Goal: Task Accomplishment & Management: Manage account settings

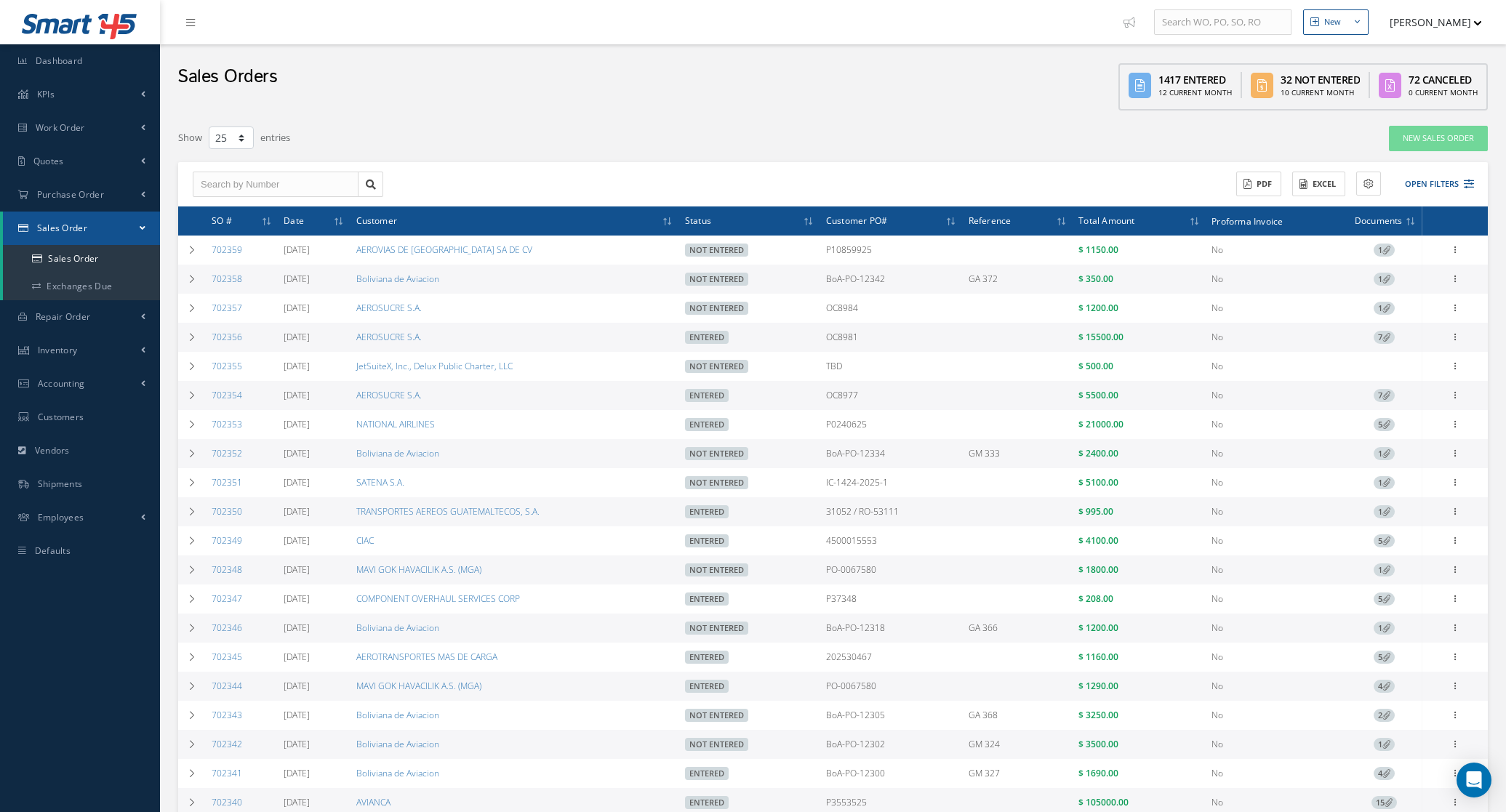
select select "25"
click at [297, 65] on div "Sales Orders 1417 Entered 12 Current Month 32 Not Entered 10 Current Month 72 C…" at bounding box center [833, 81] width 1346 height 73
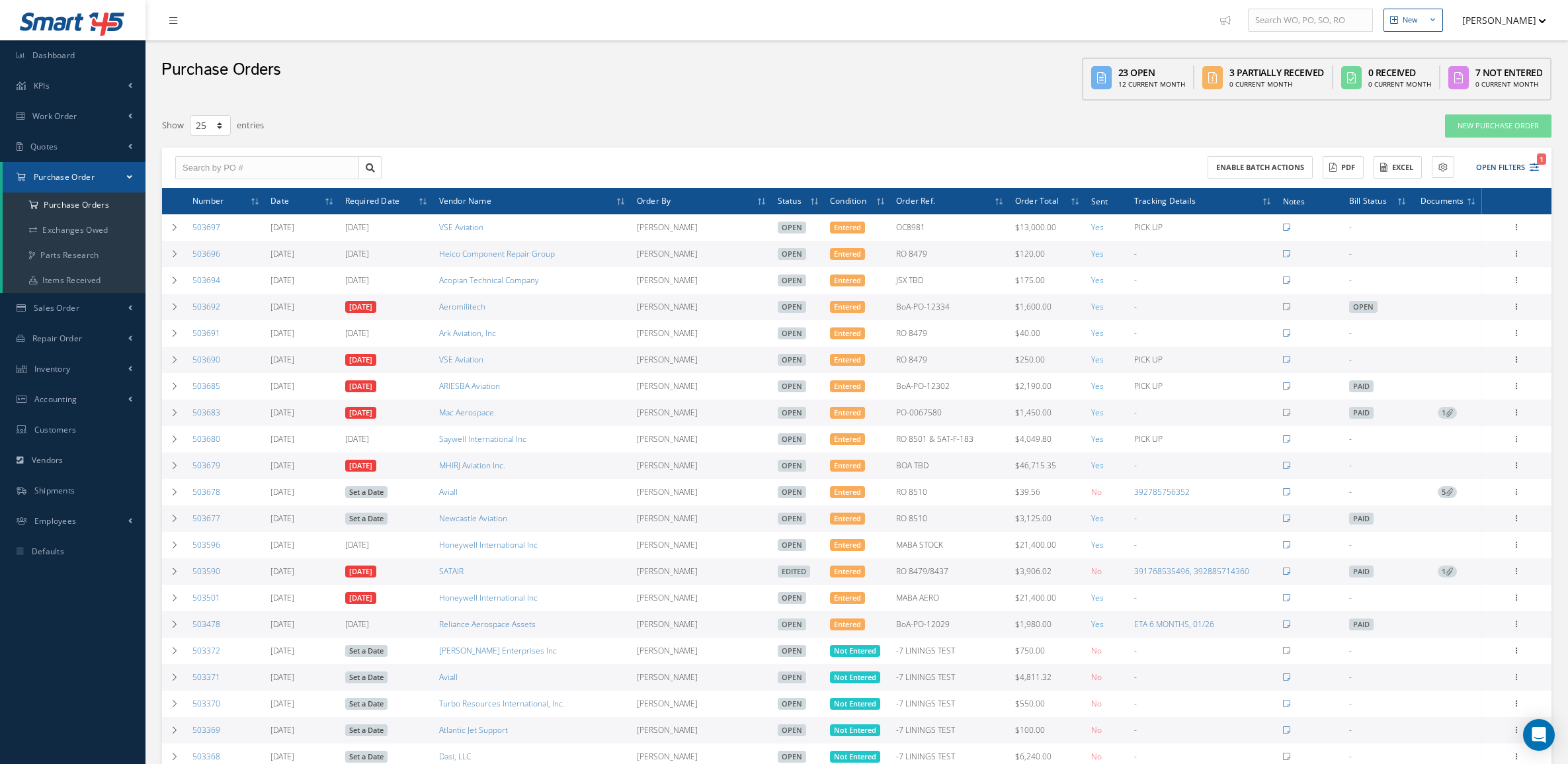
select select "25"
click at [63, 374] on link "Inventory" at bounding box center [73, 369] width 145 height 30
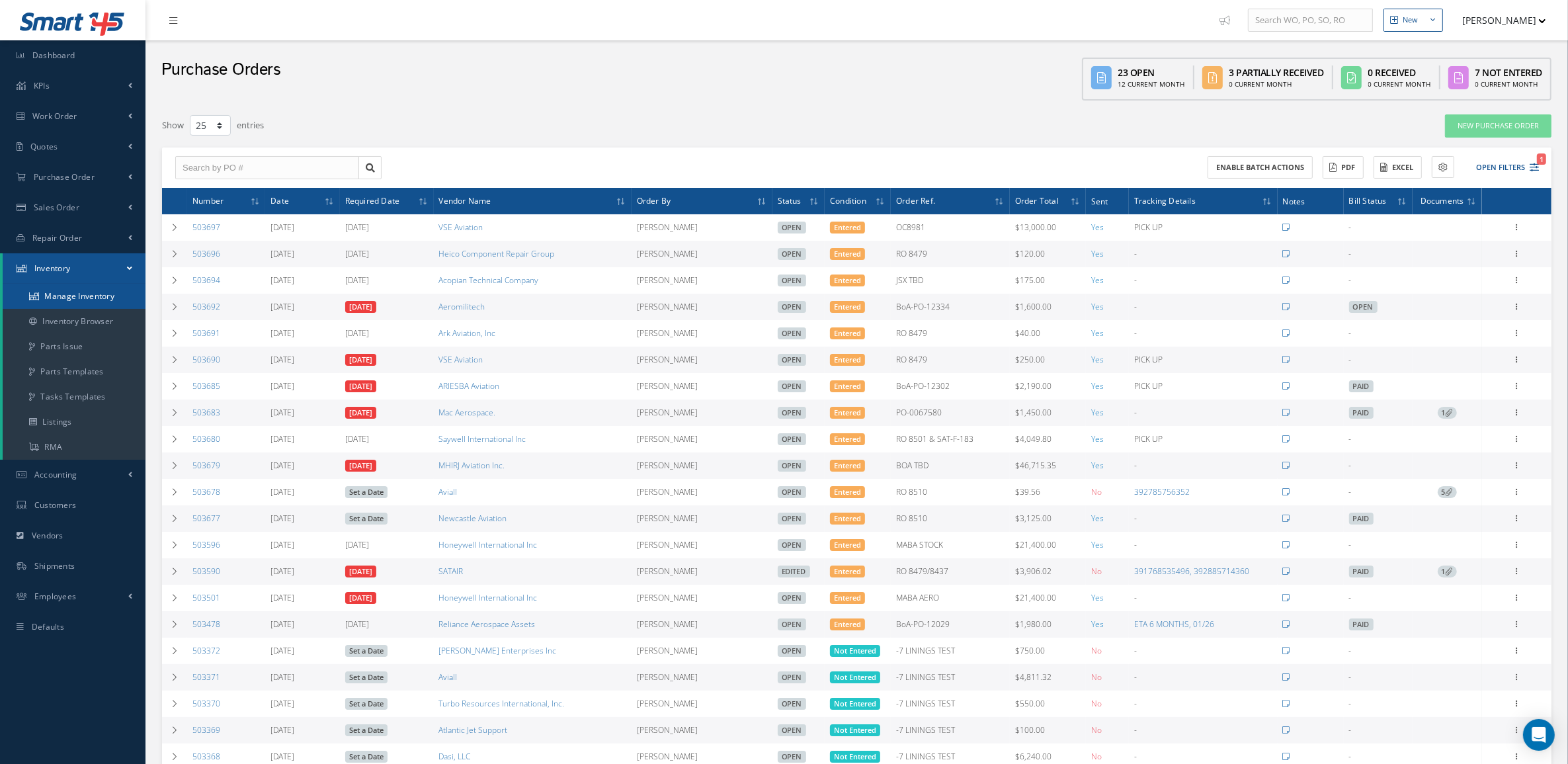
click at [66, 304] on link "Manage Inventory" at bounding box center [73, 296] width 143 height 26
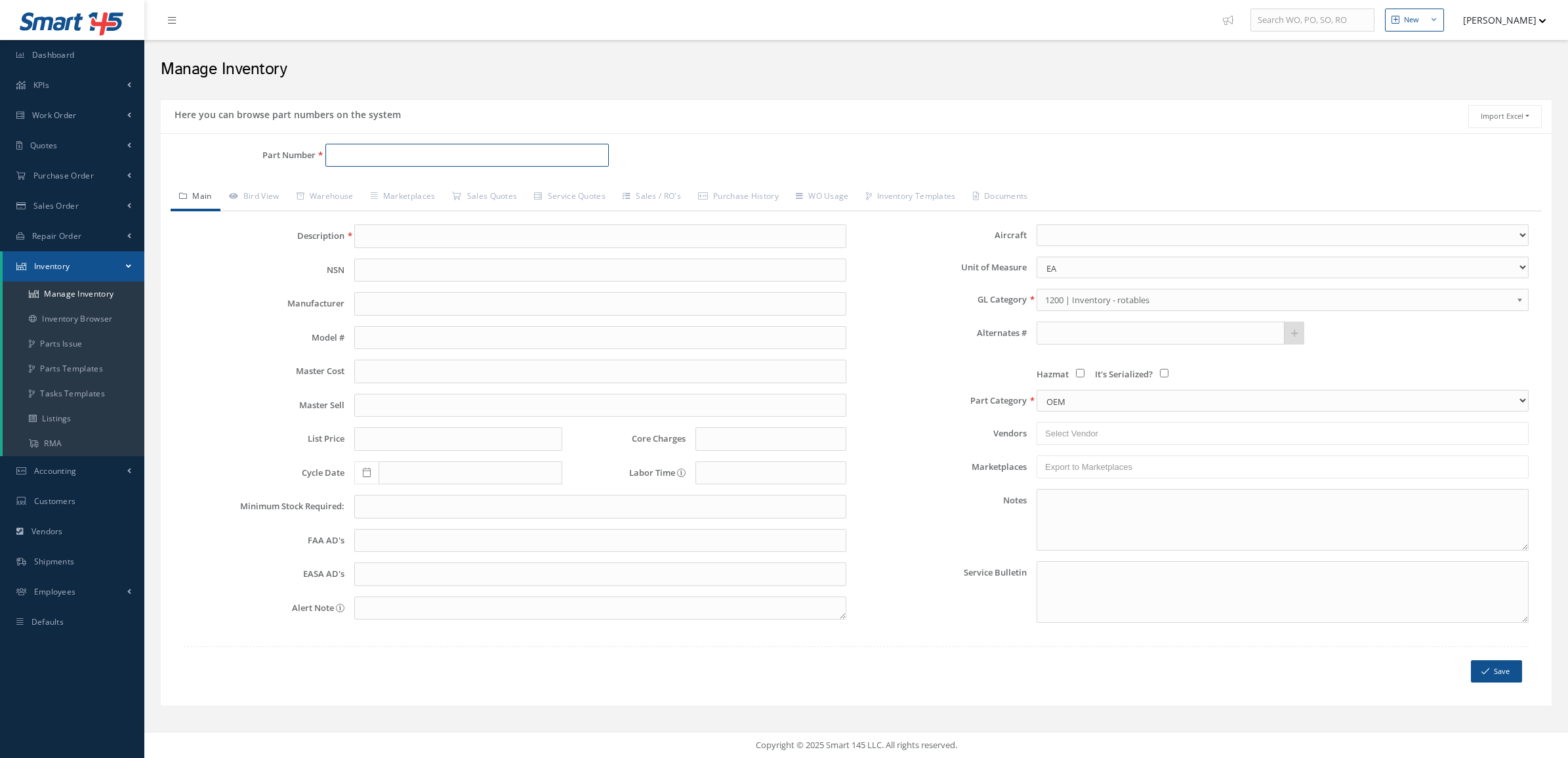
click at [369, 159] on input "Part Number" at bounding box center [467, 155] width 284 height 24
paste input "[PHONE_NUMBER]"
type input "145-65129-408"
click at [275, 206] on link "Bird View" at bounding box center [254, 198] width 68 height 28
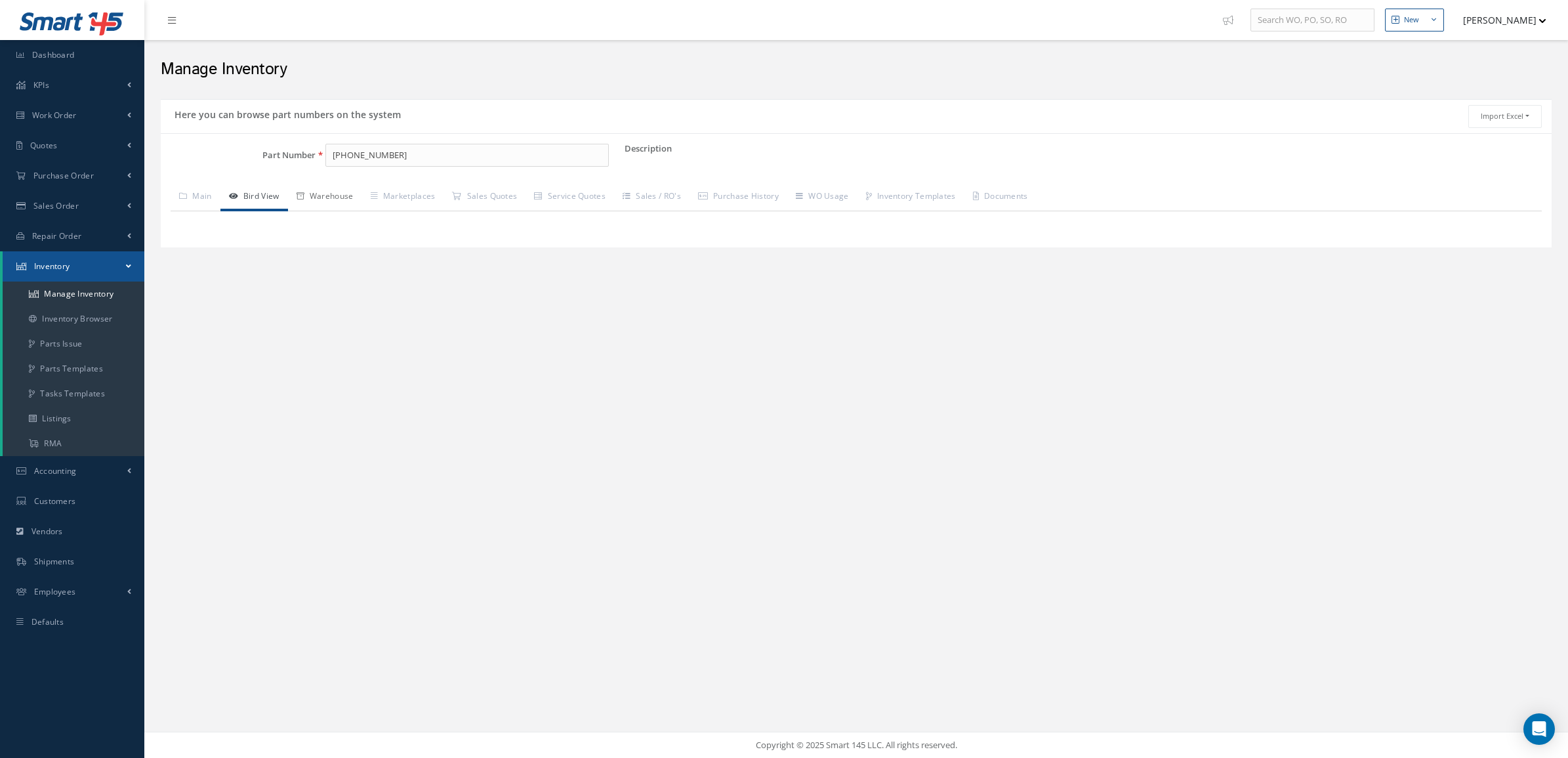
click at [329, 201] on link "Warehouse" at bounding box center [325, 198] width 74 height 28
click at [275, 206] on link "Bird View" at bounding box center [254, 198] width 68 height 28
click at [60, 238] on span "Repair Order" at bounding box center [57, 236] width 50 height 12
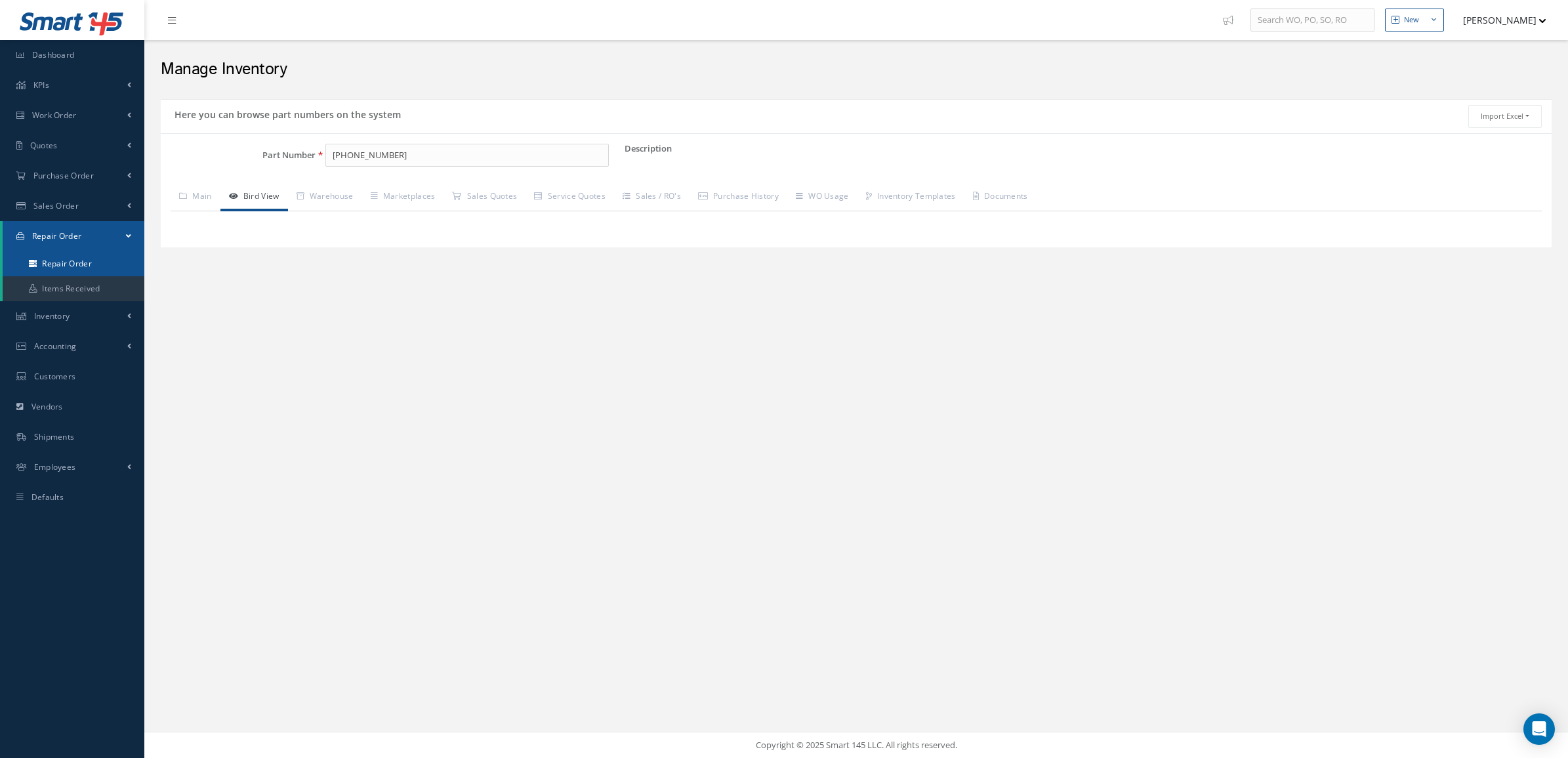
click at [71, 259] on link "Repair Order" at bounding box center [73, 264] width 142 height 25
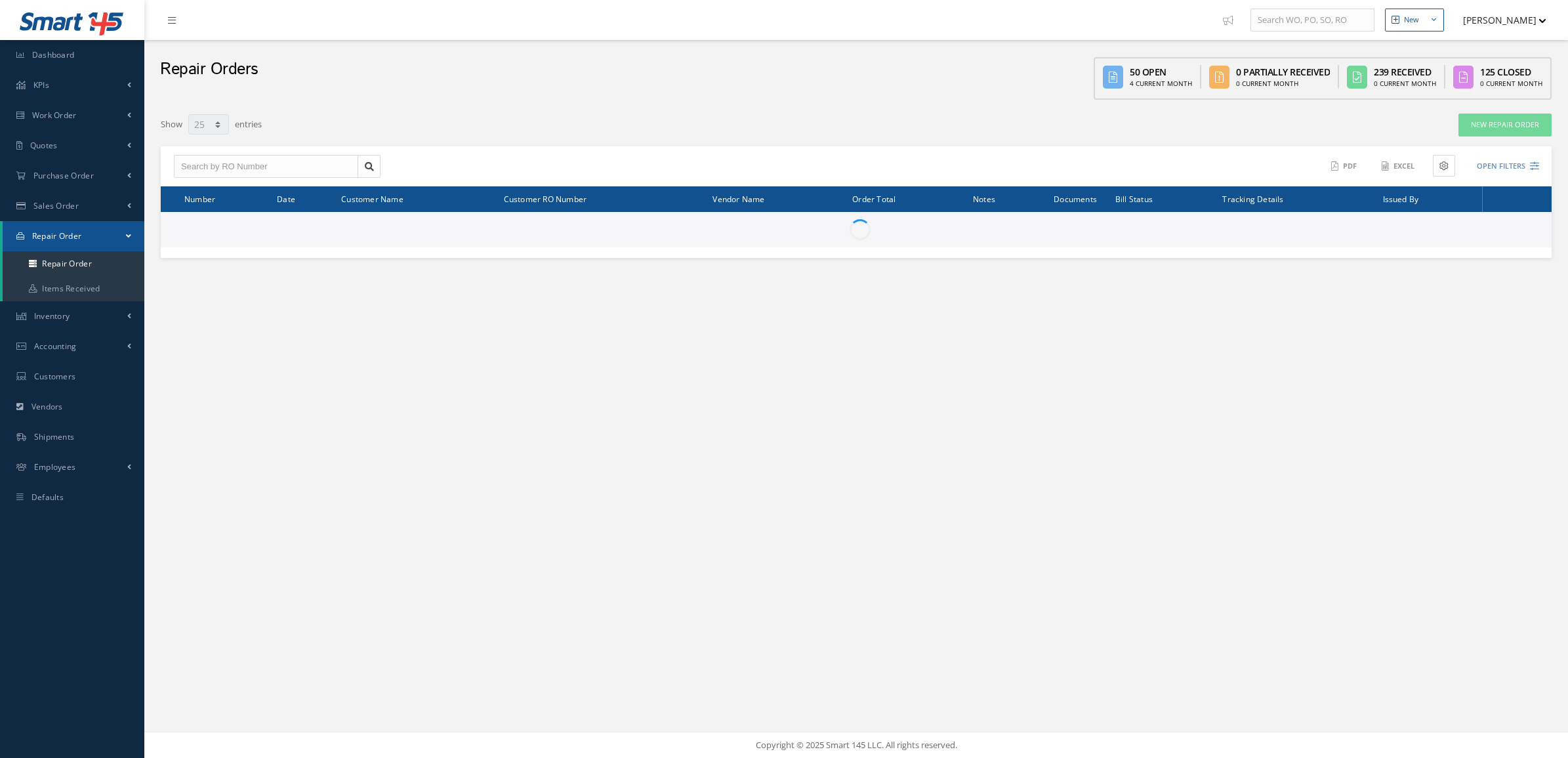
select select "25"
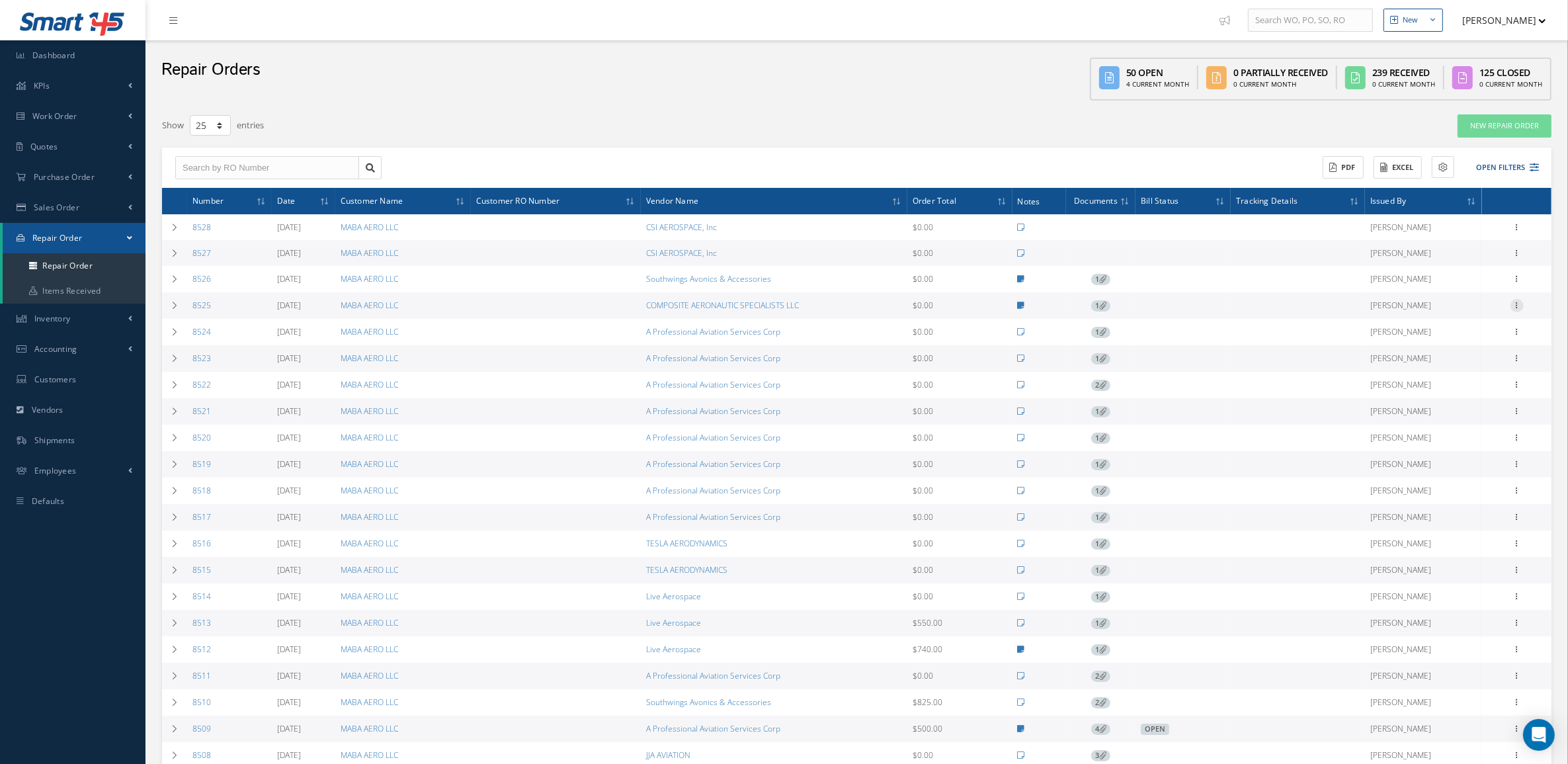
click at [1516, 305] on icon at bounding box center [1517, 305] width 13 height 11
click at [1477, 368] on link "Documents" at bounding box center [1456, 366] width 104 height 17
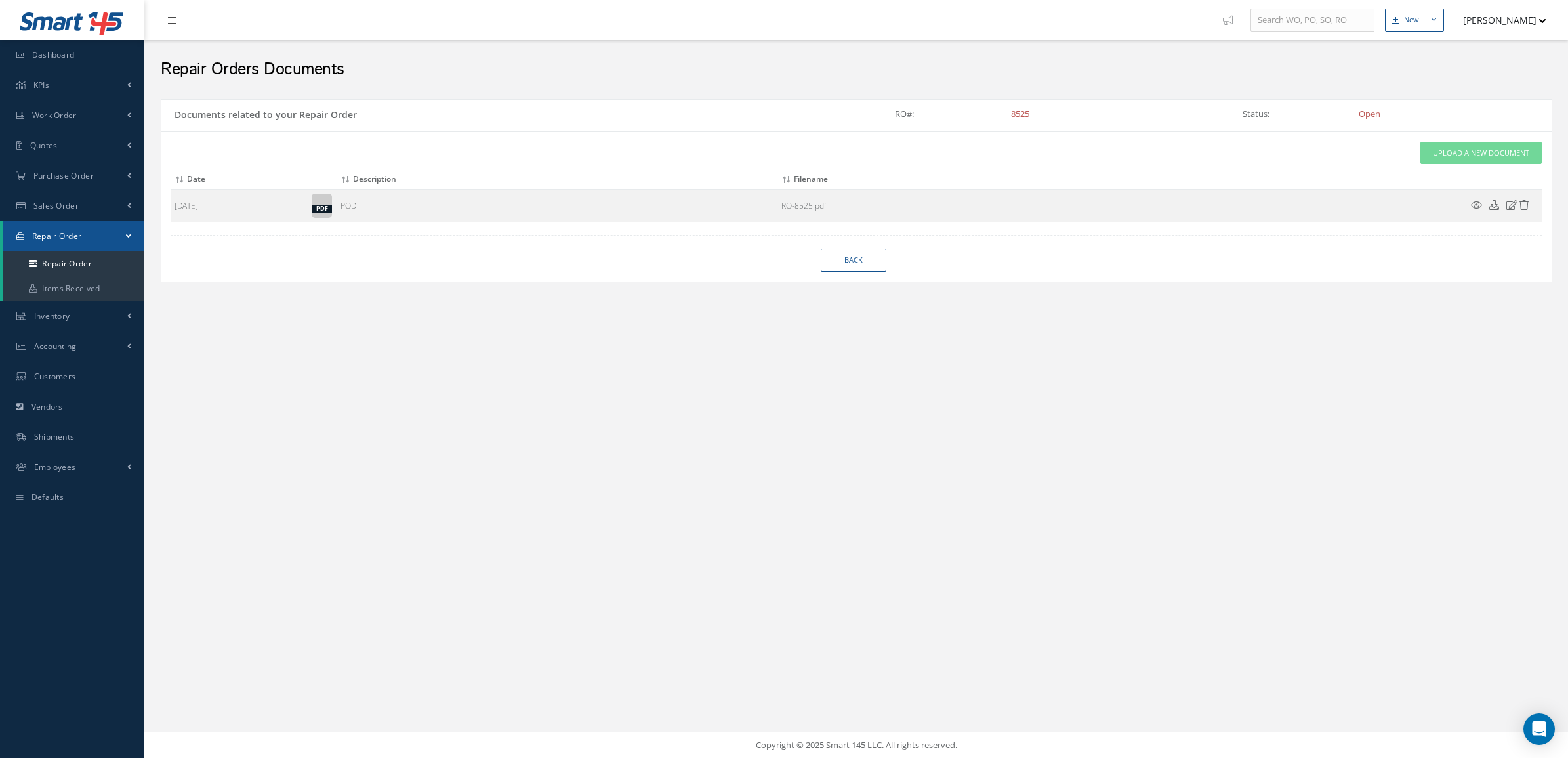
click at [1455, 166] on div "Attach File(s) Click inside this area or drag and drop to select file to upload…" at bounding box center [856, 182] width 1372 height 81
click at [1455, 161] on link "Upload a New Document" at bounding box center [1481, 153] width 121 height 23
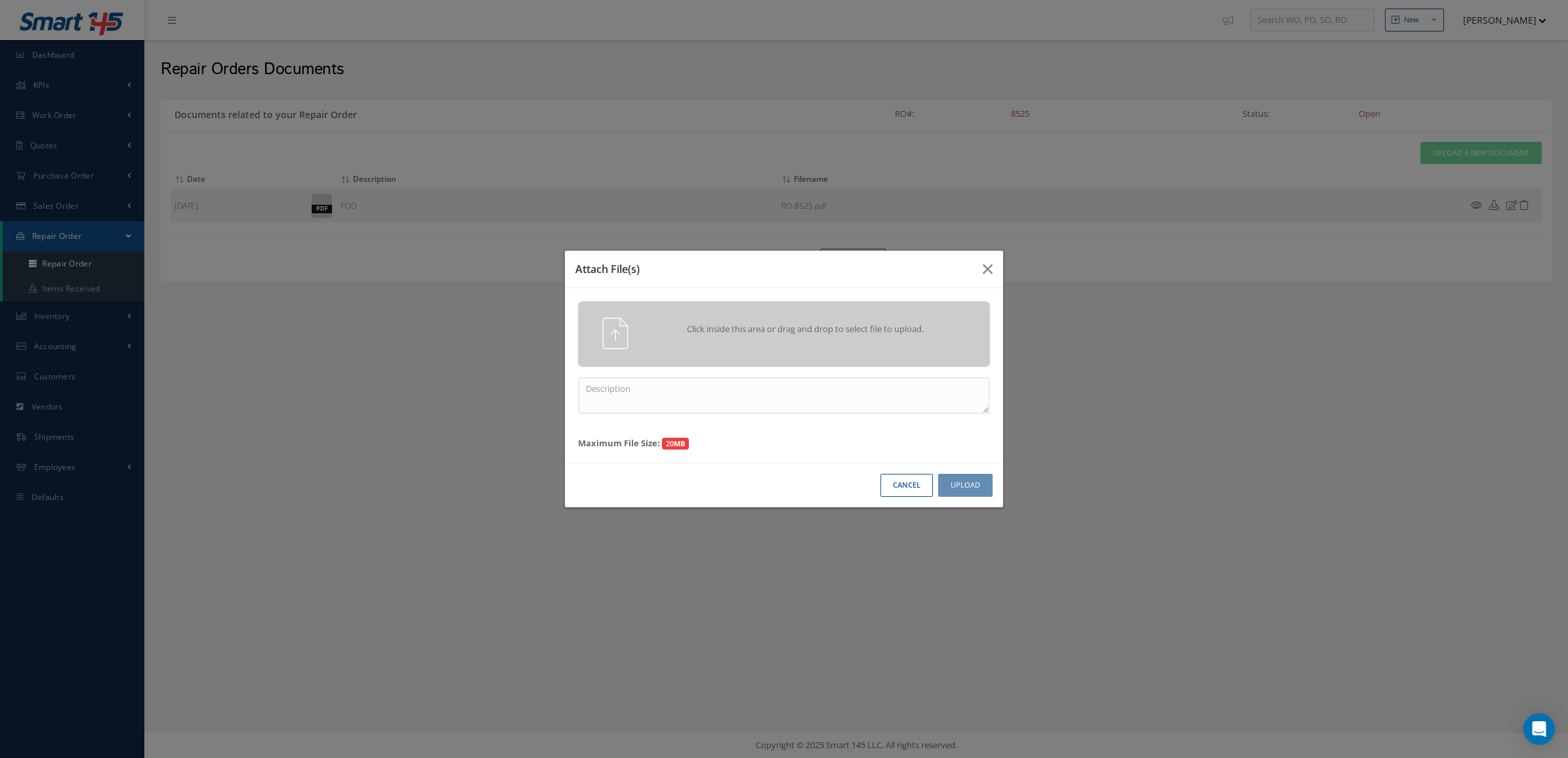
click at [832, 330] on span "Click inside this area or drag and drop to select file to upload." at bounding box center [805, 329] width 298 height 13
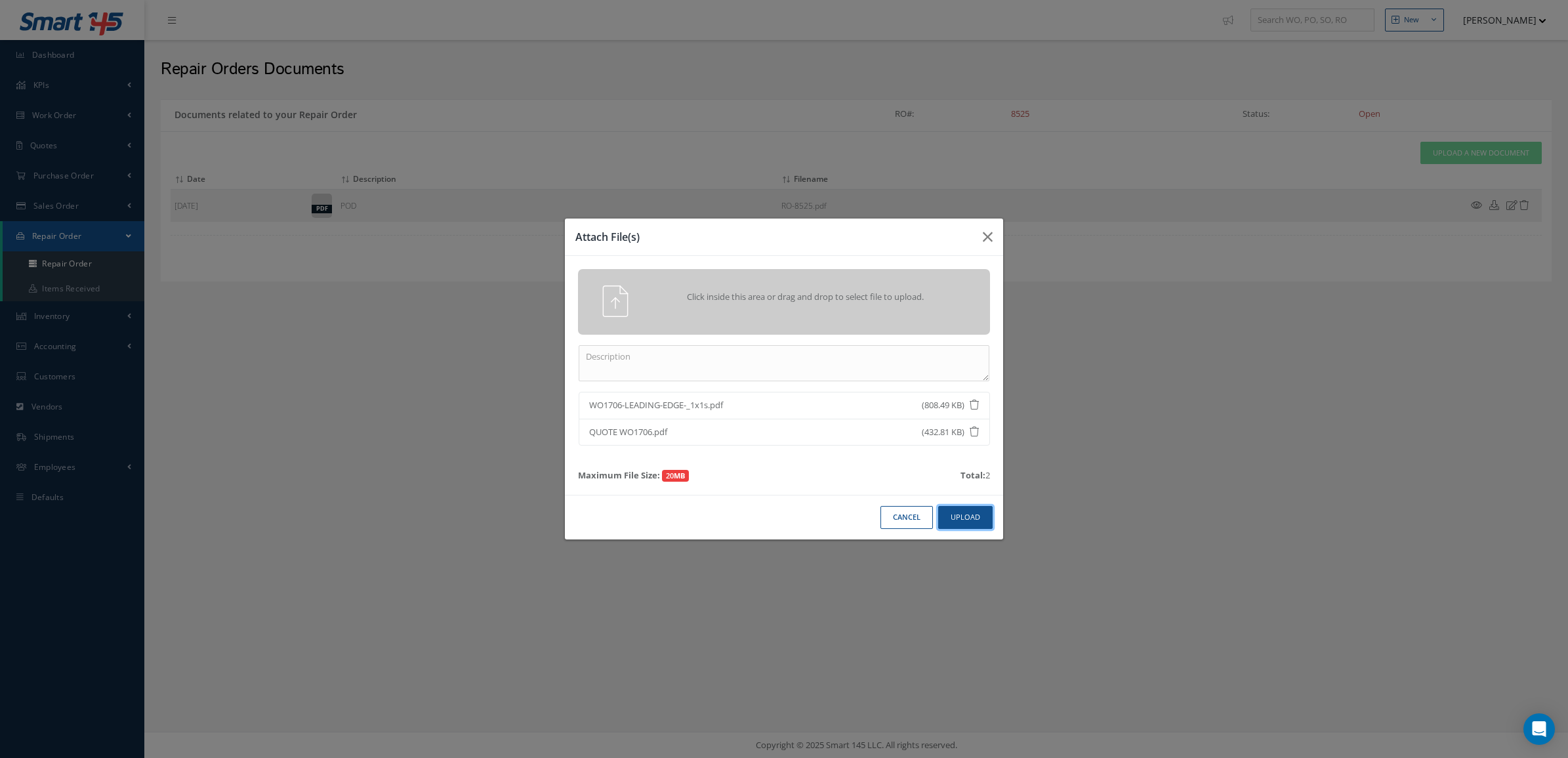
click at [977, 512] on button "Upload" at bounding box center [965, 517] width 54 height 23
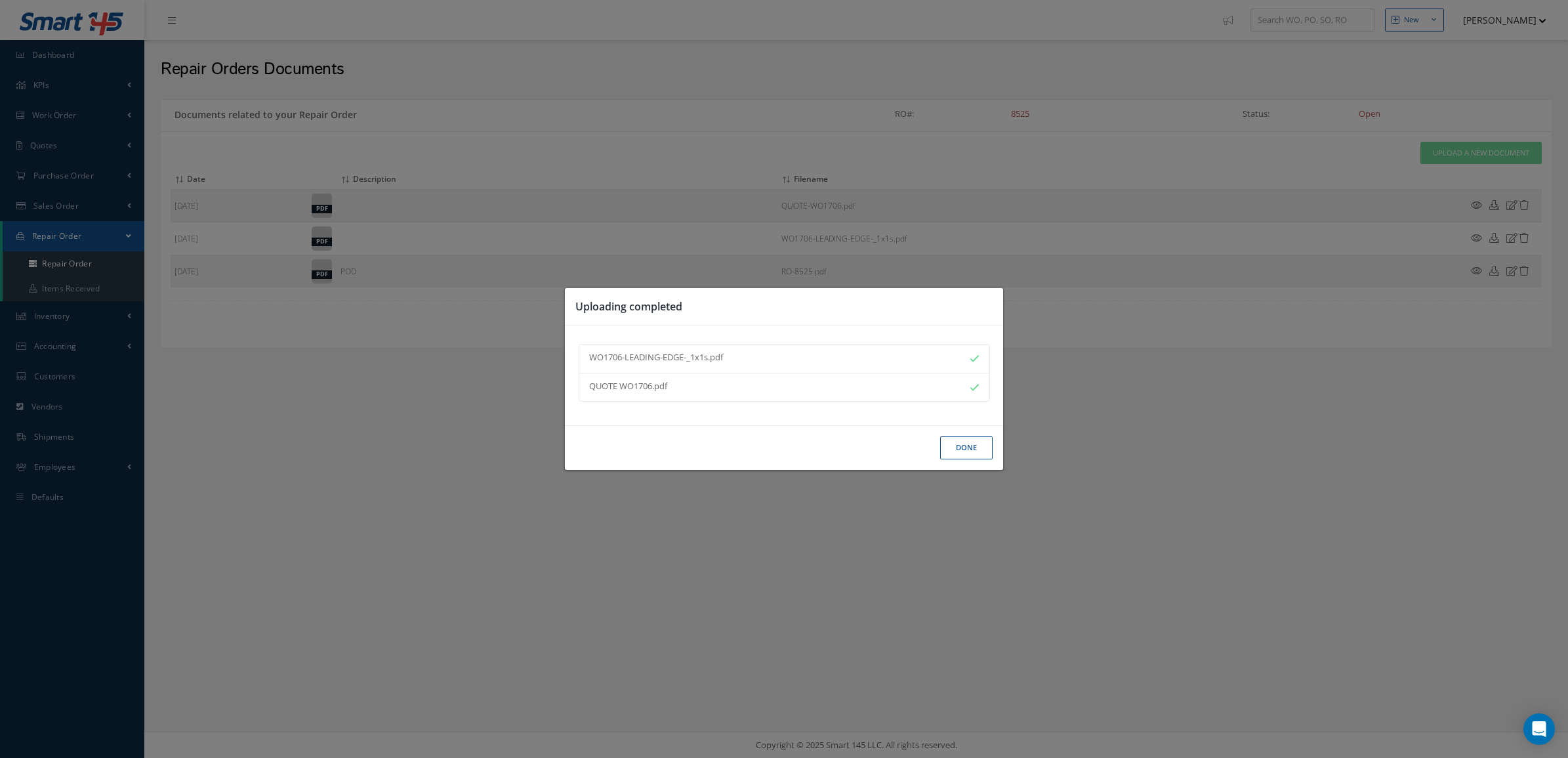
click at [953, 451] on button "Done" at bounding box center [967, 448] width 52 height 23
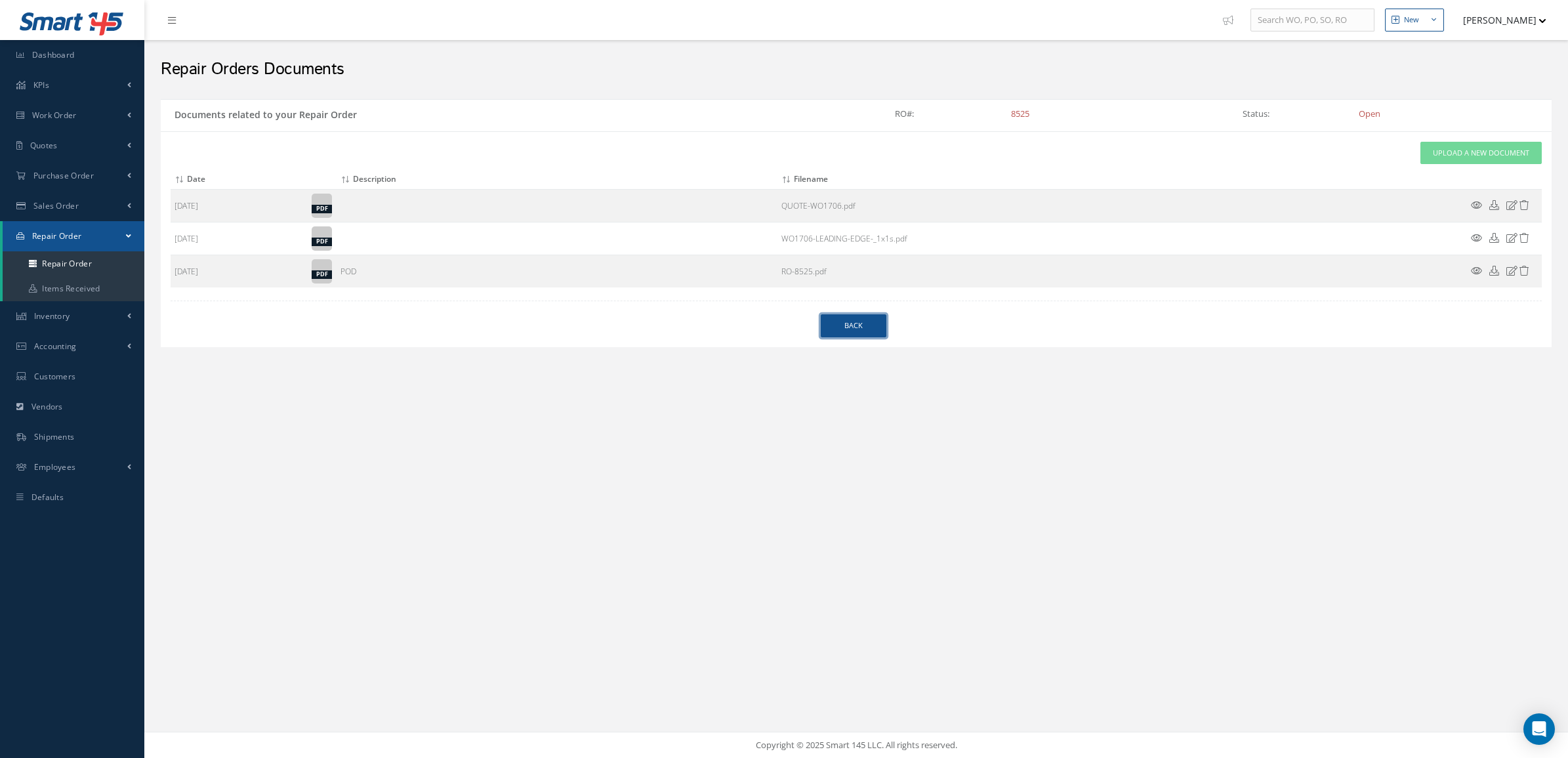
click at [873, 322] on link "Back" at bounding box center [854, 326] width 66 height 23
select select "25"
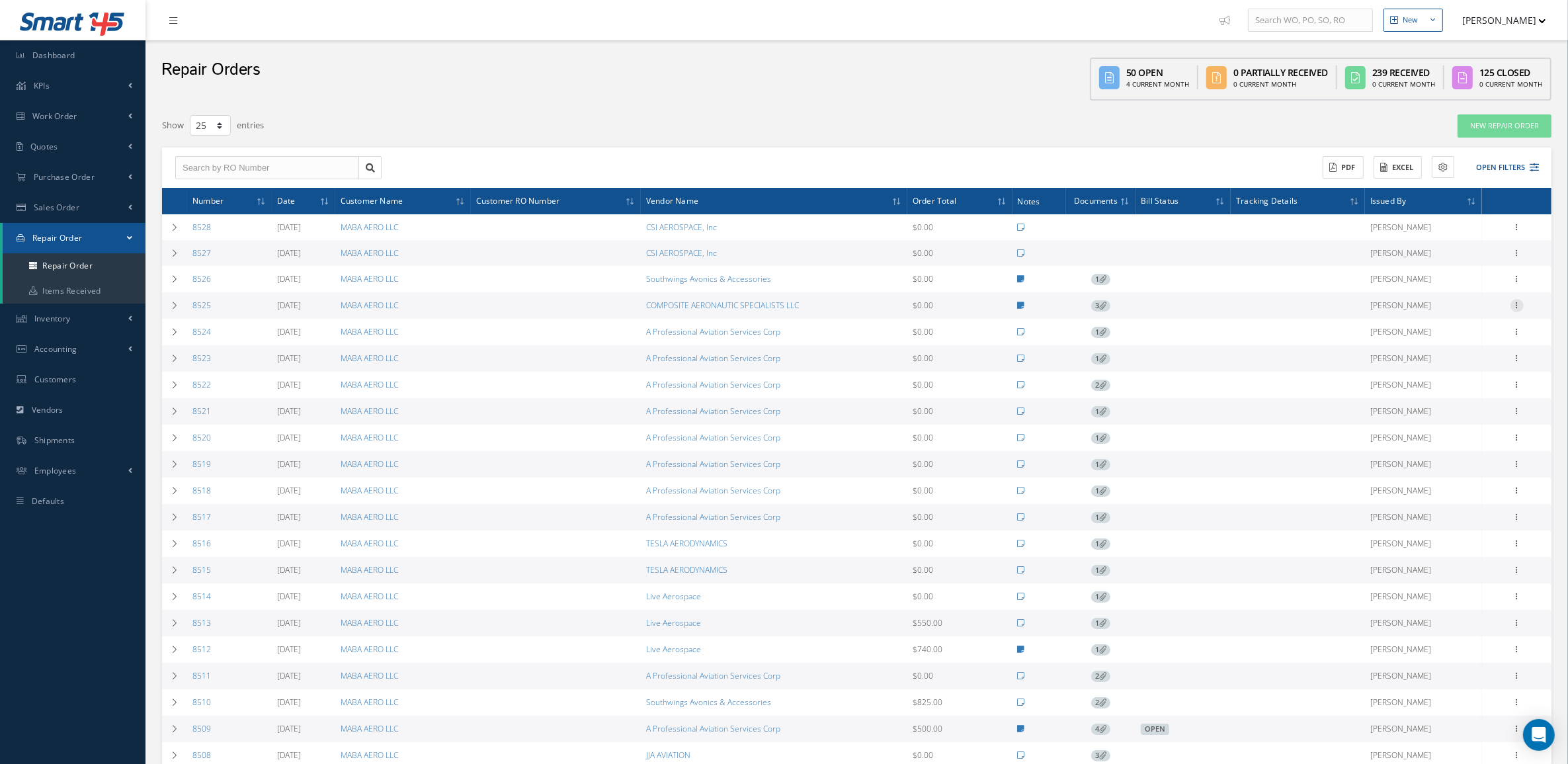
click at [1515, 305] on icon at bounding box center [1517, 305] width 13 height 11
click at [1449, 335] on link "Edit" at bounding box center [1456, 331] width 104 height 17
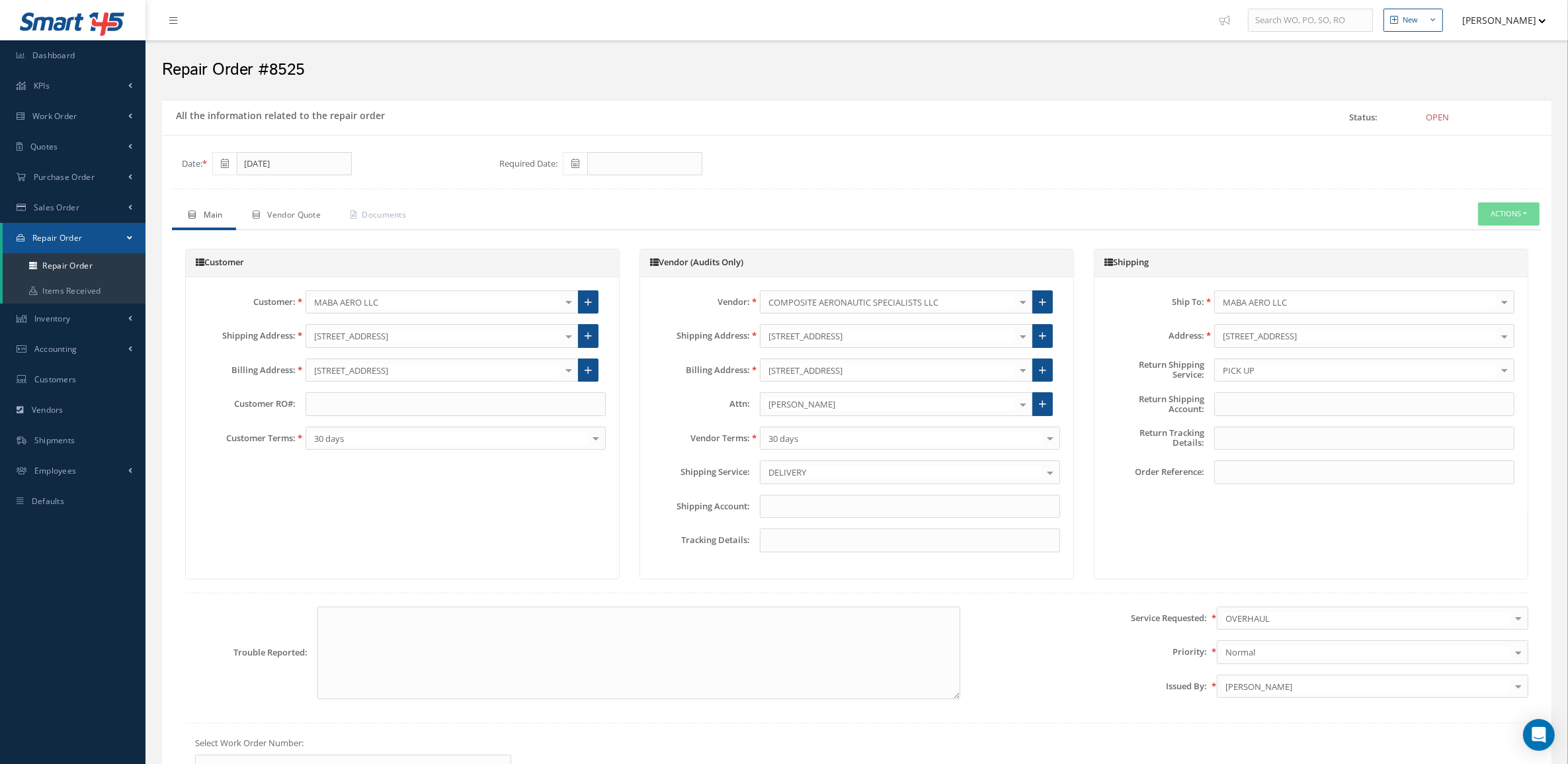
click at [308, 212] on span "Vendor Quote" at bounding box center [294, 214] width 53 height 12
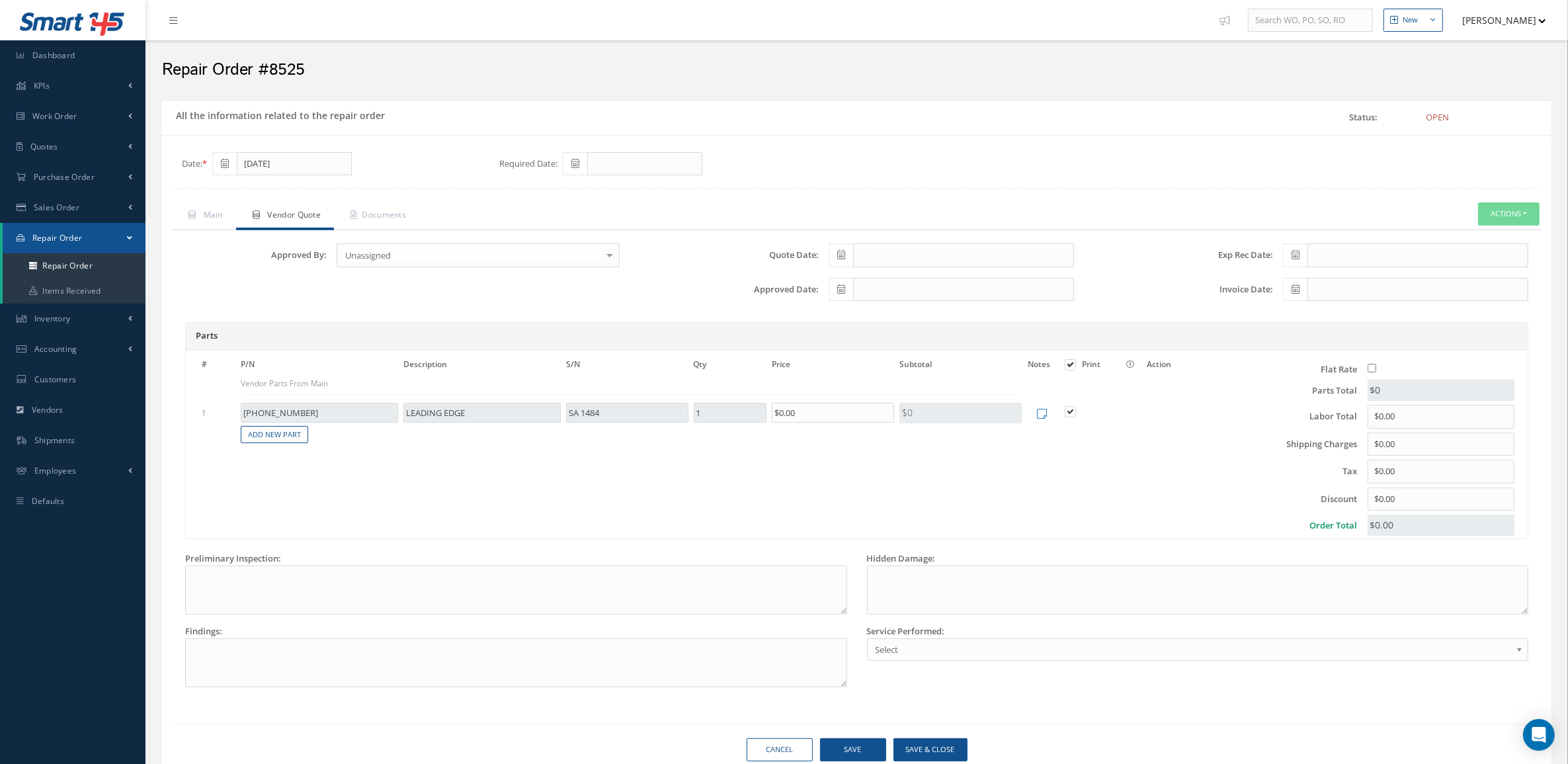
click at [840, 254] on icon at bounding box center [841, 254] width 8 height 9
click at [897, 334] on td "10" at bounding box center [898, 339] width 20 height 20
type input "[DATE]"
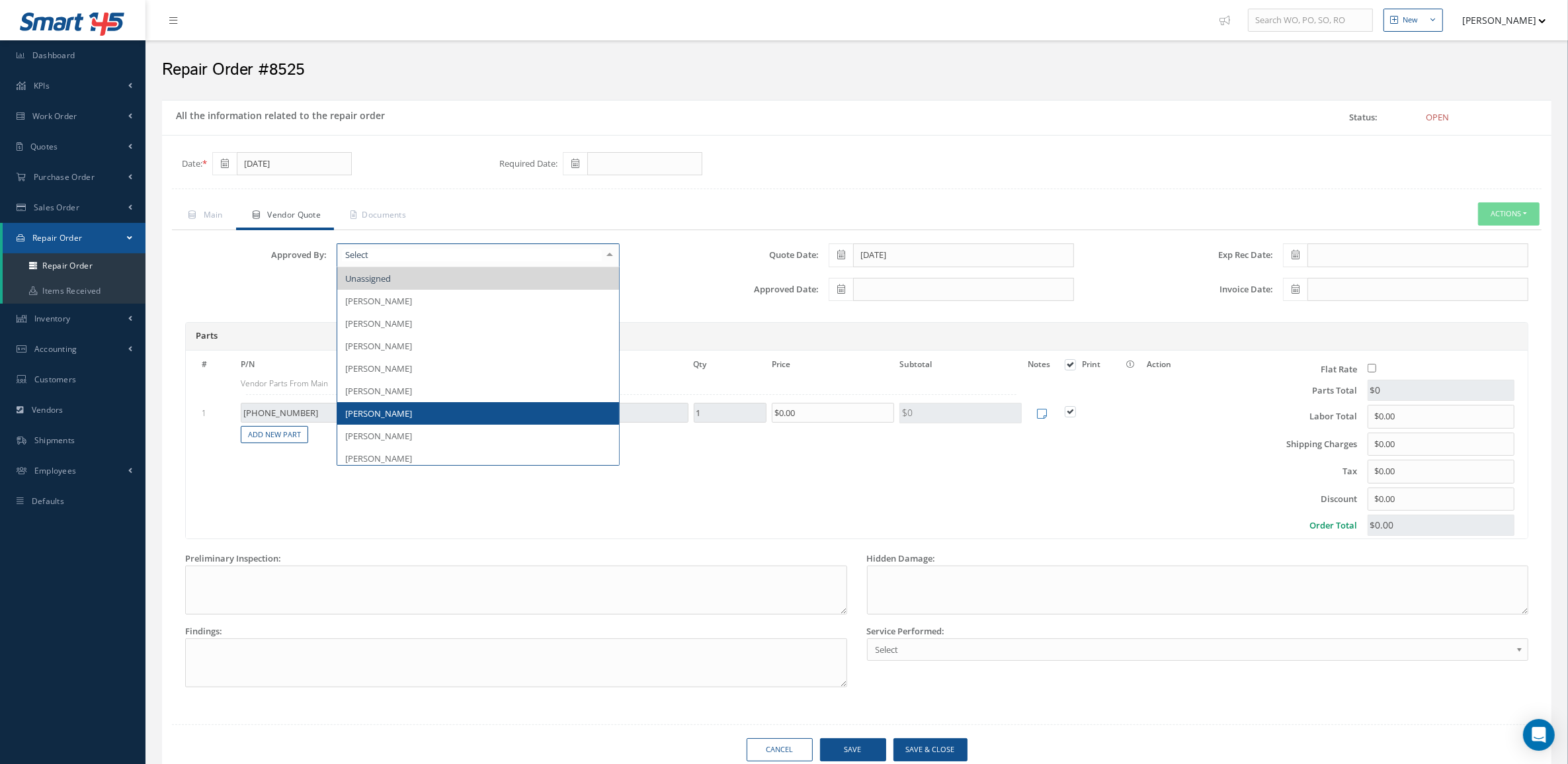
scroll to position [229, 0]
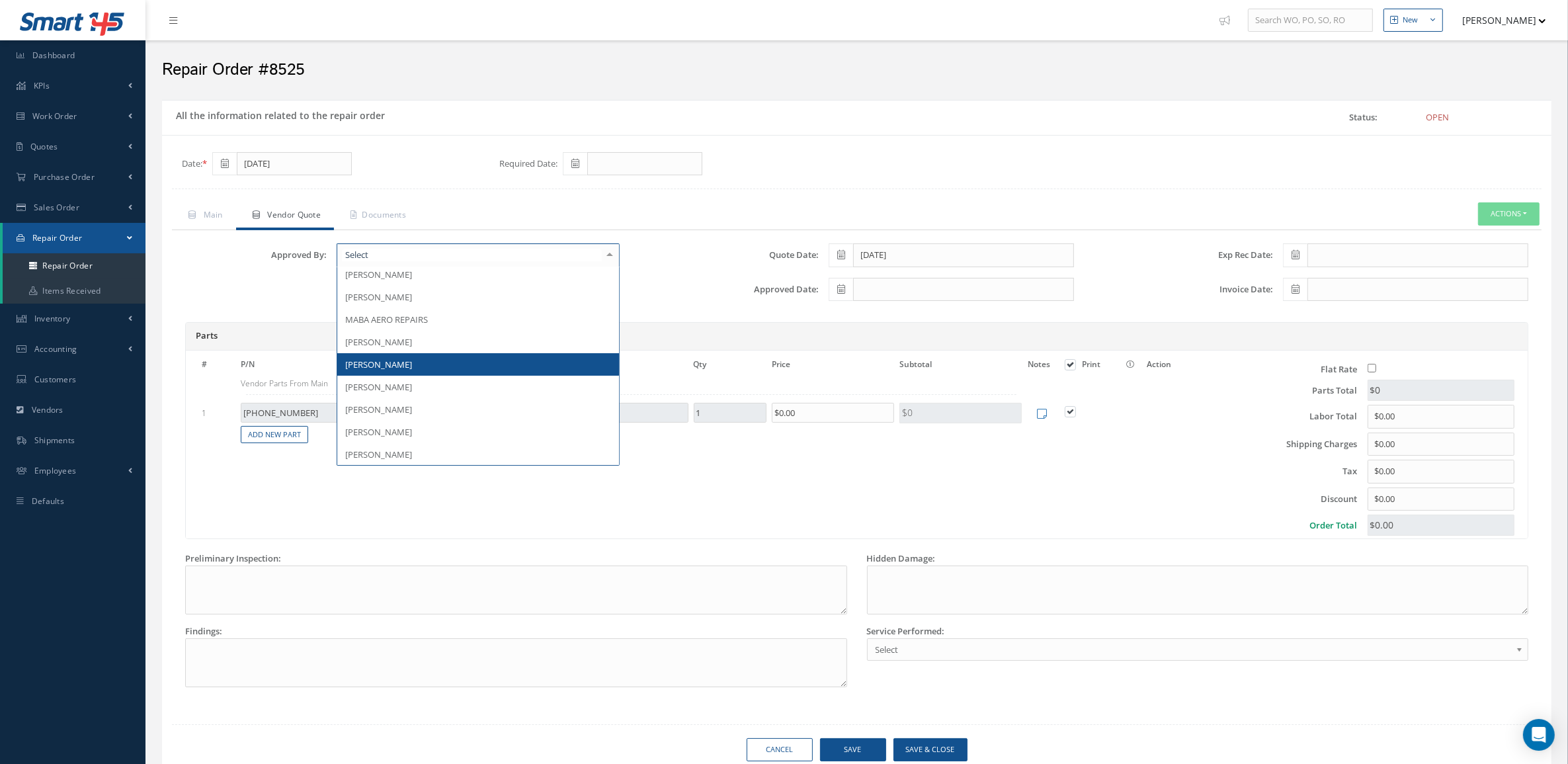
click at [428, 360] on span "[PERSON_NAME]" at bounding box center [478, 364] width 281 height 22
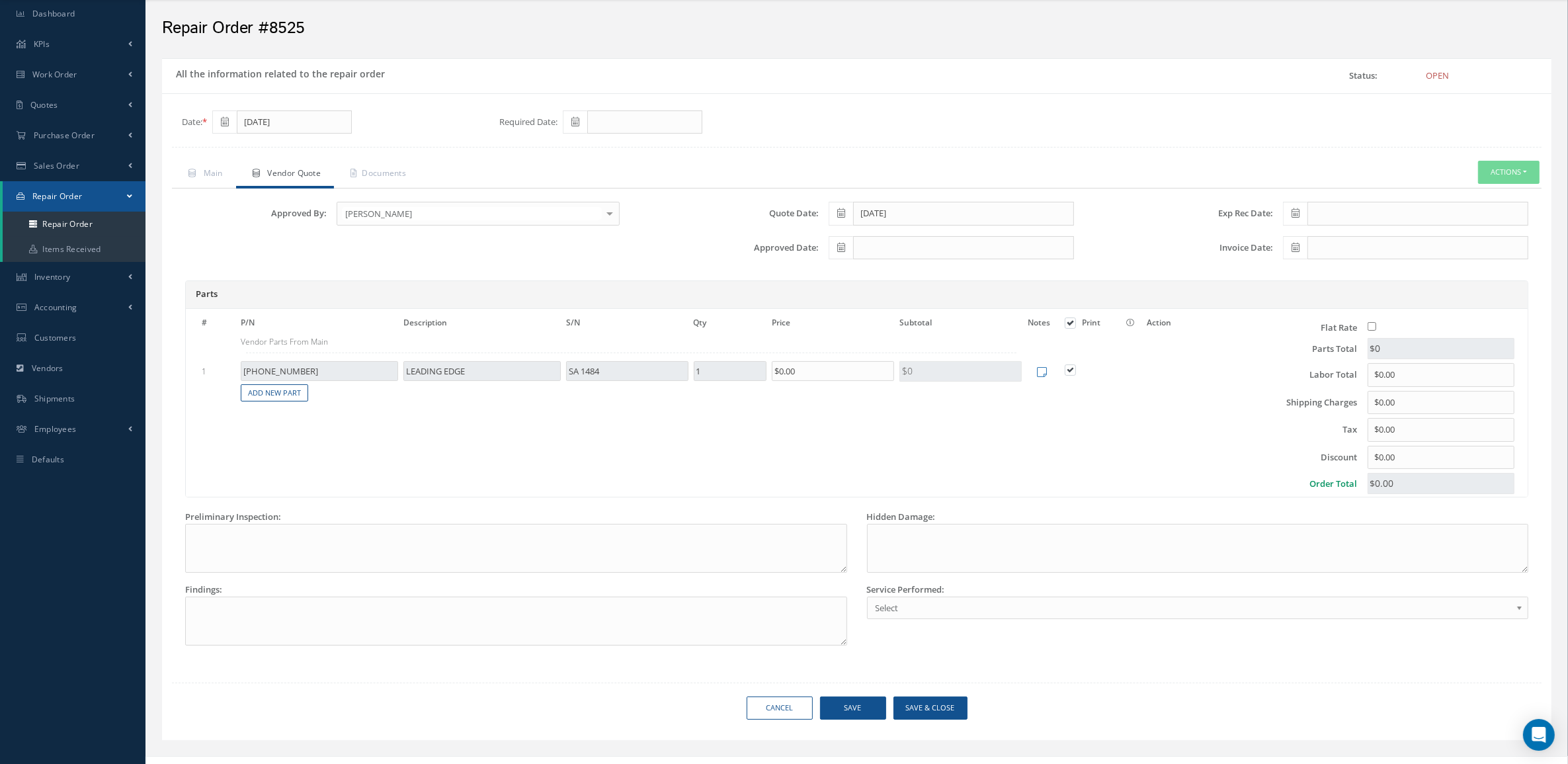
scroll to position [65, 0]
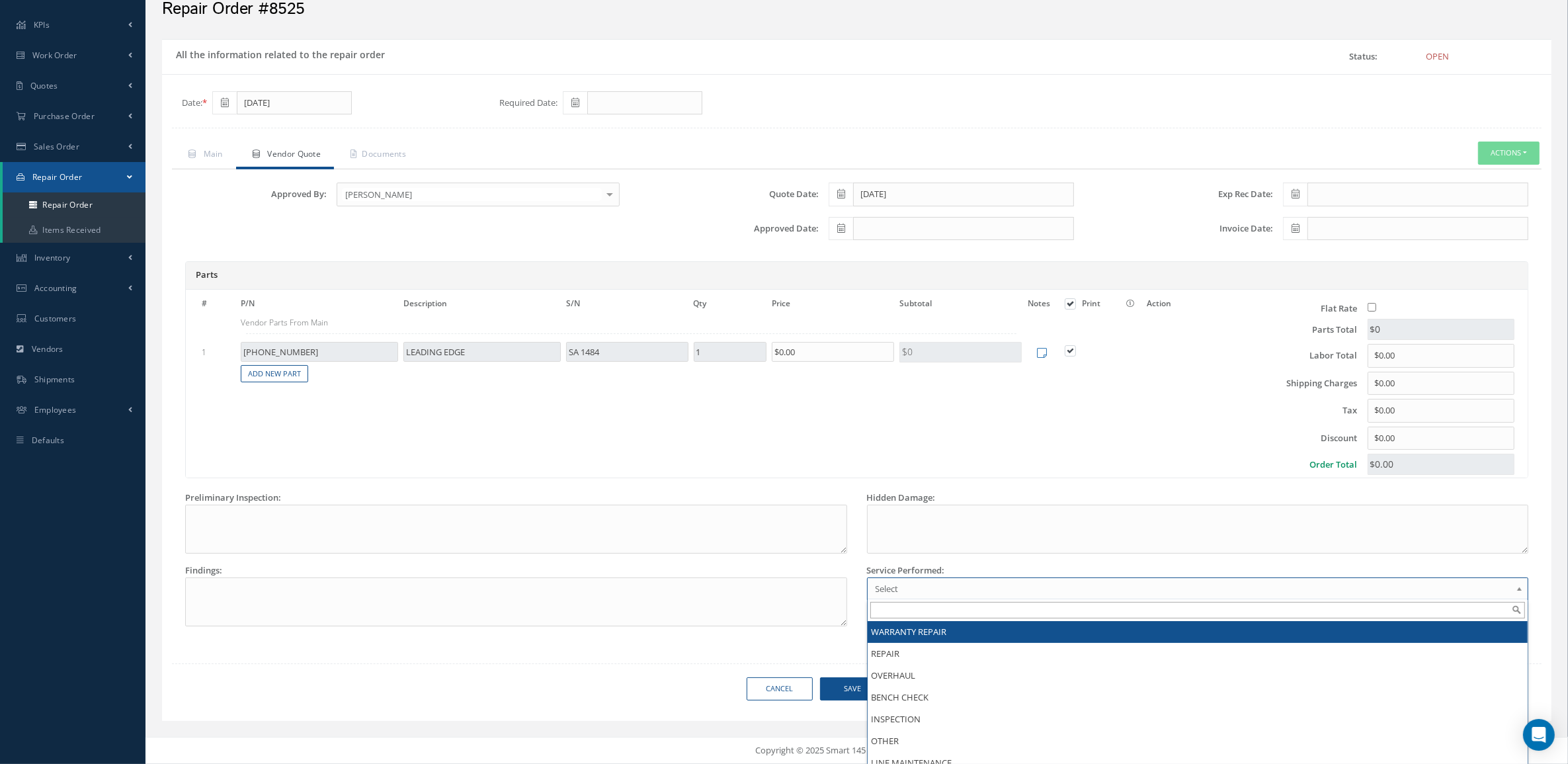
click at [983, 583] on span "Select" at bounding box center [1193, 588] width 636 height 16
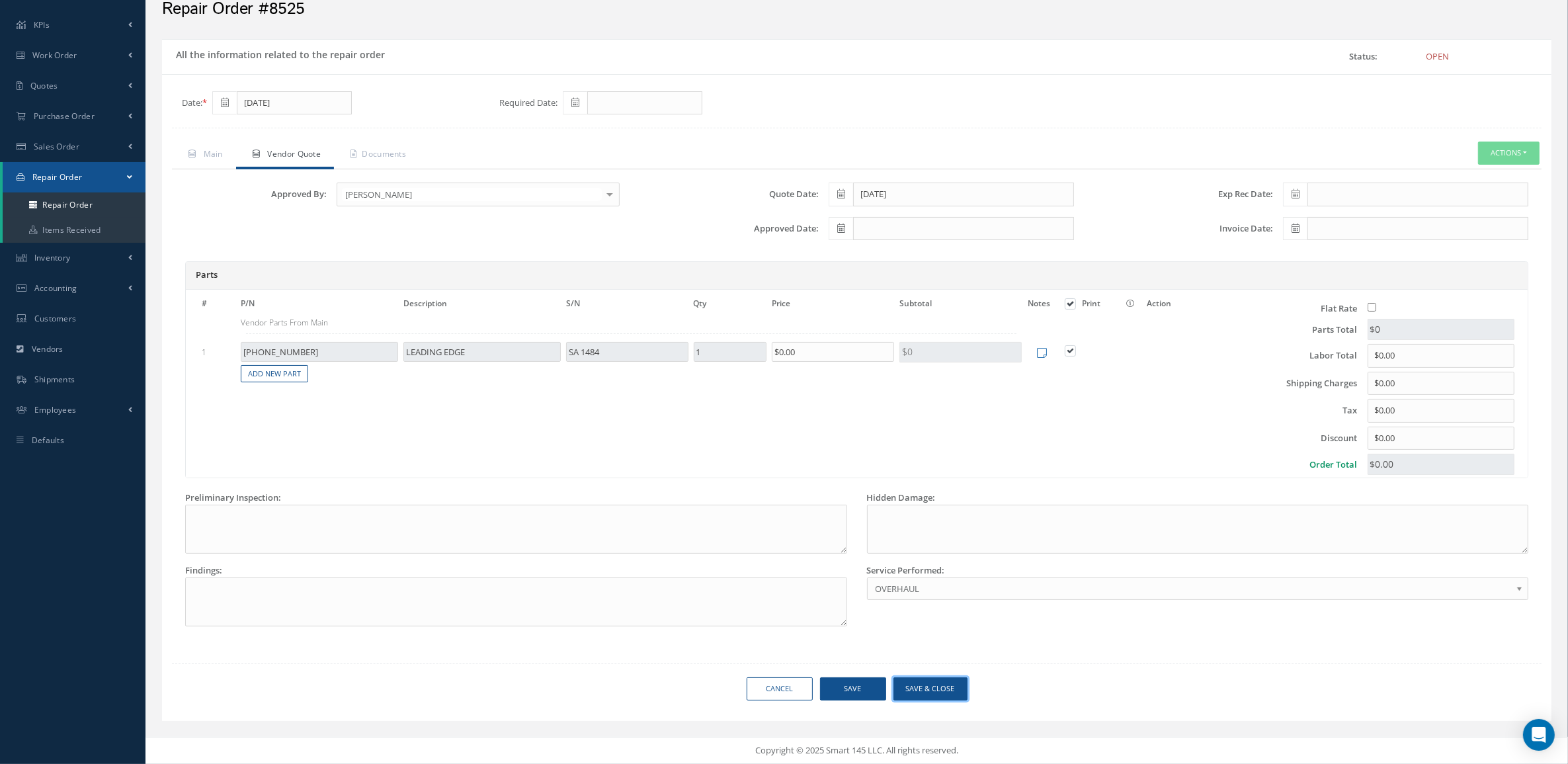
click at [933, 684] on button "Save & Close" at bounding box center [931, 689] width 74 height 23
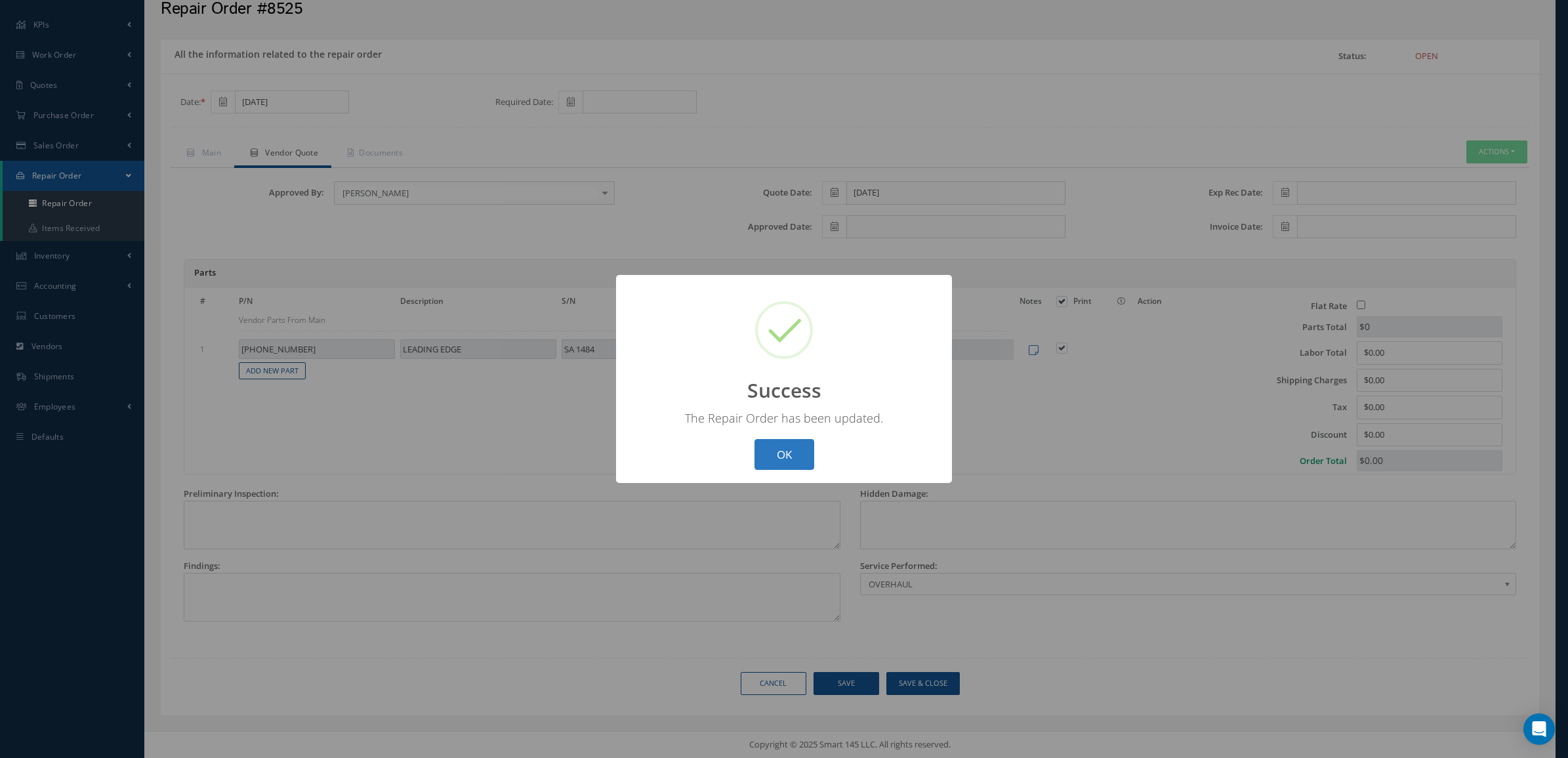
click at [786, 463] on button "OK" at bounding box center [785, 454] width 60 height 31
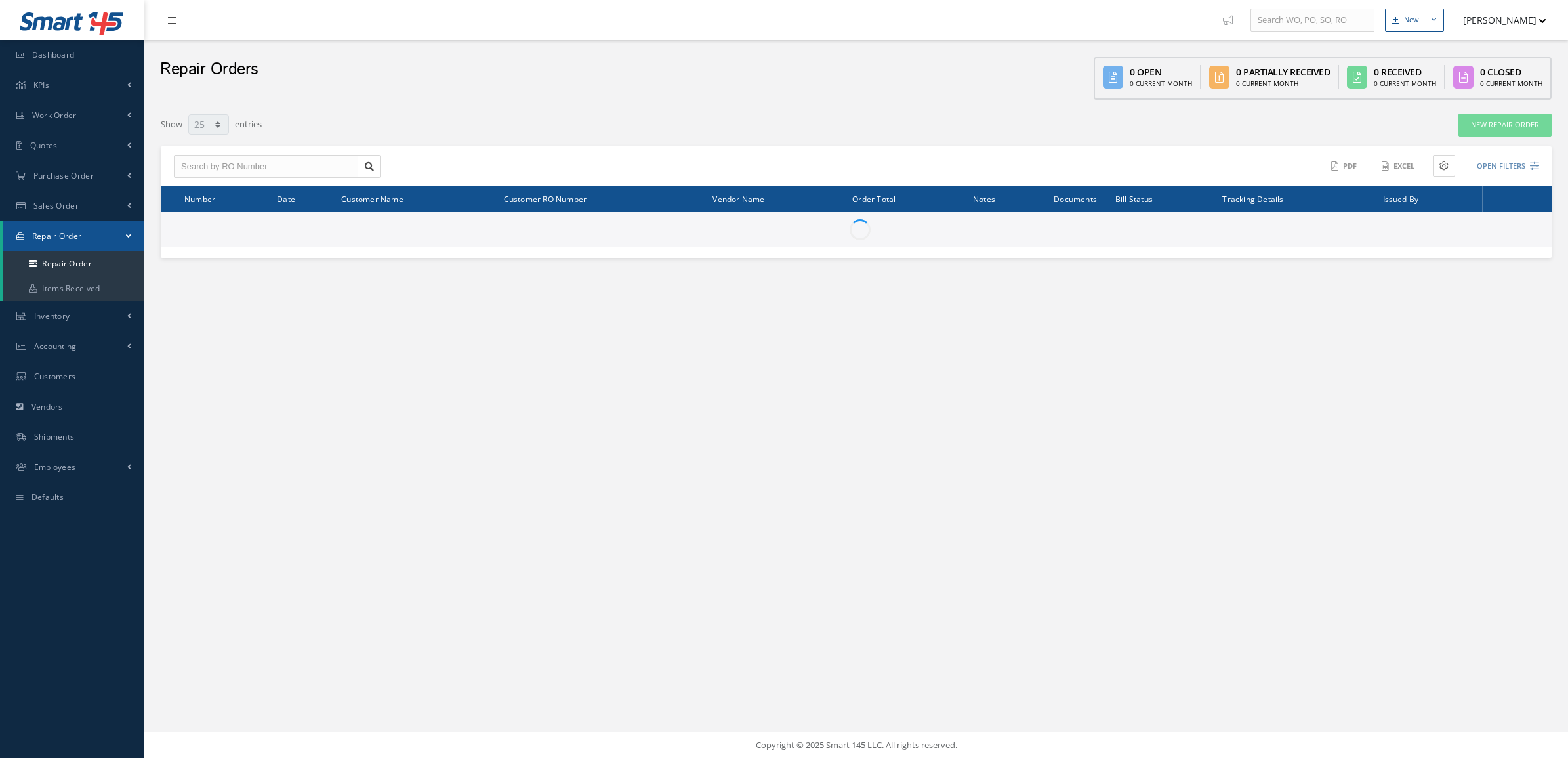
select select "25"
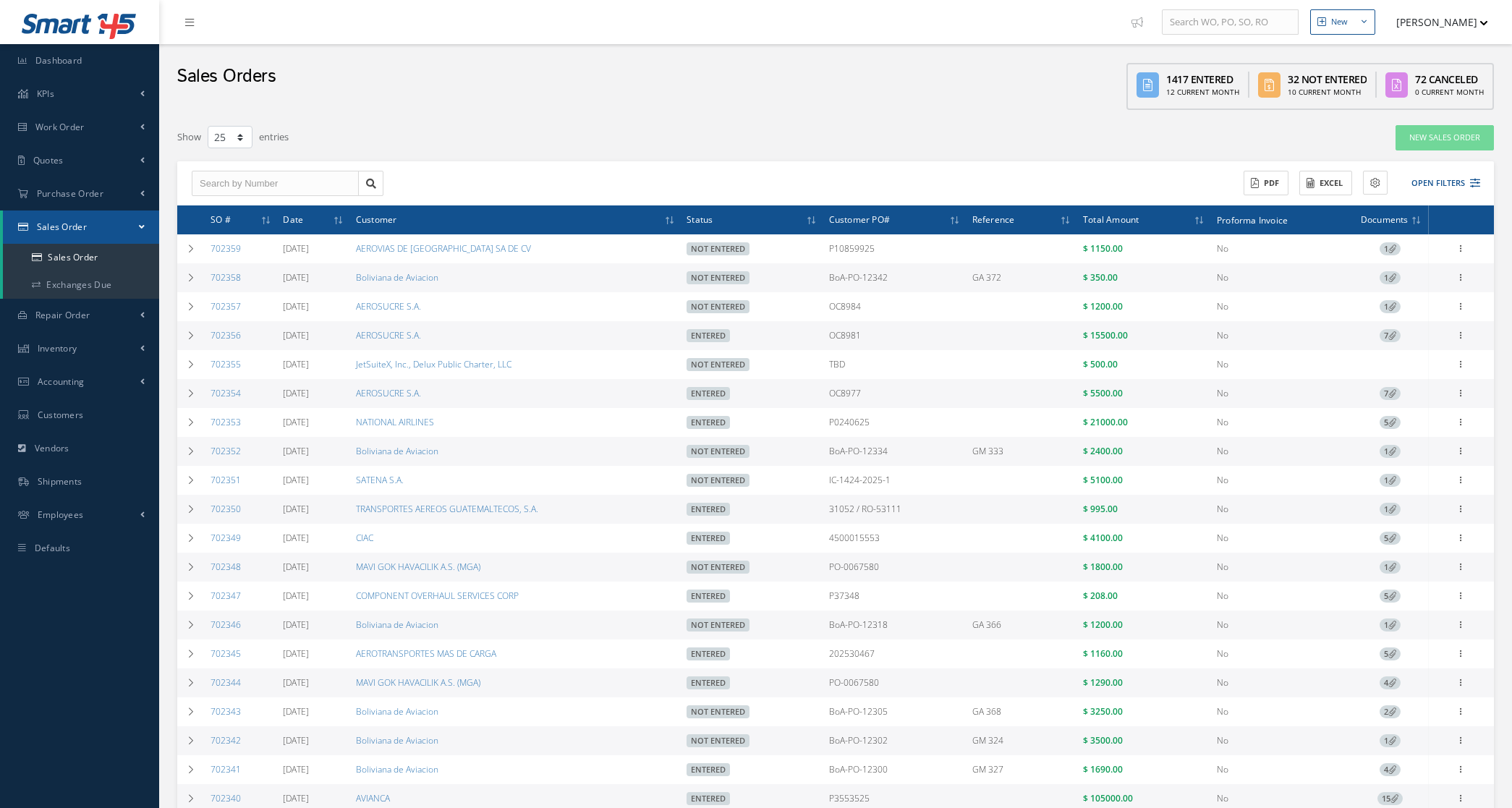
select select "25"
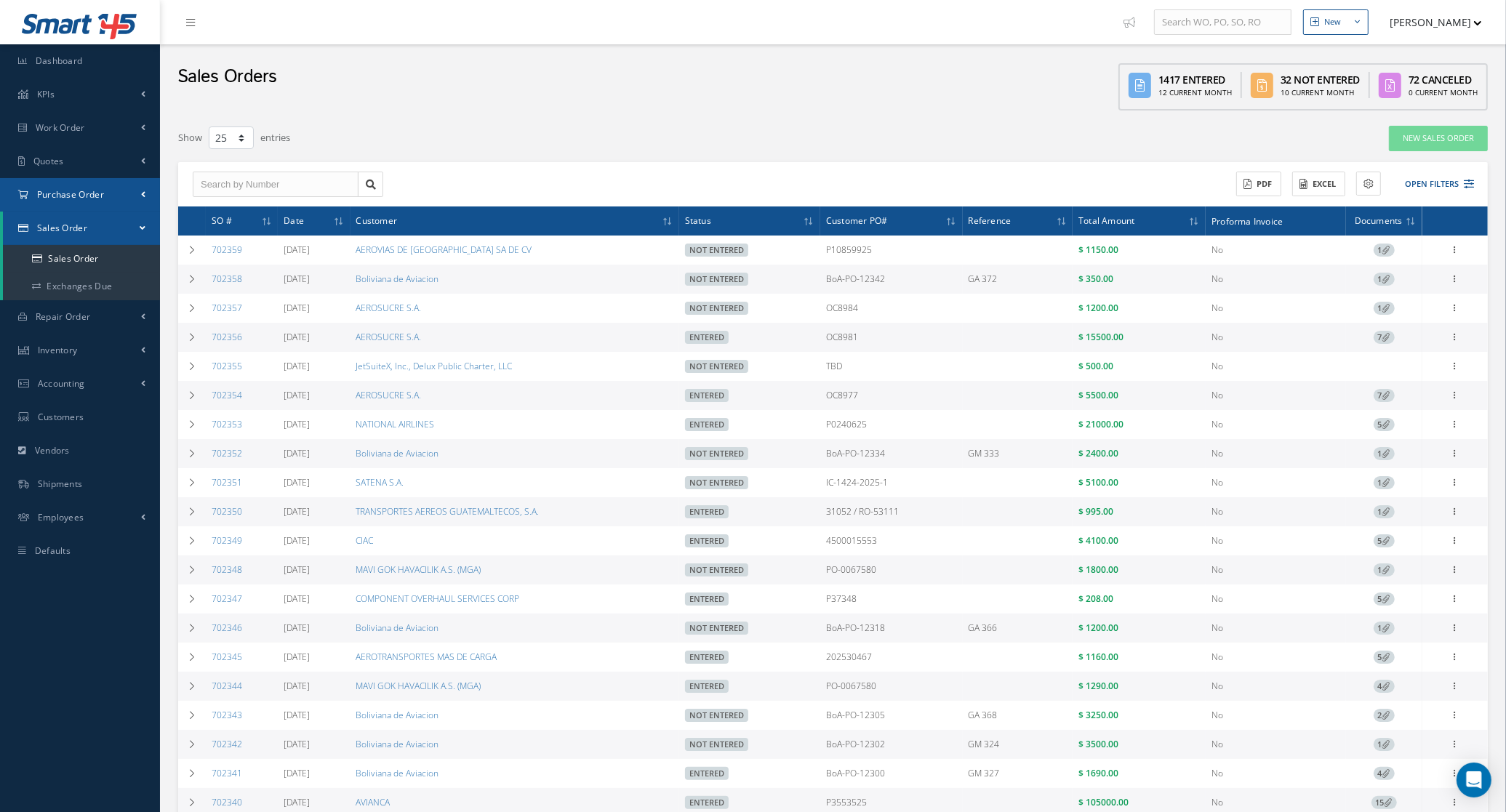
click at [102, 197] on span "Purchase Order" at bounding box center [71, 195] width 67 height 13
click at [94, 219] on a=1&status_id=2&status_id=3&status_id=5&collapsedFilters"] "Purchase Orders" at bounding box center [81, 225] width 157 height 28
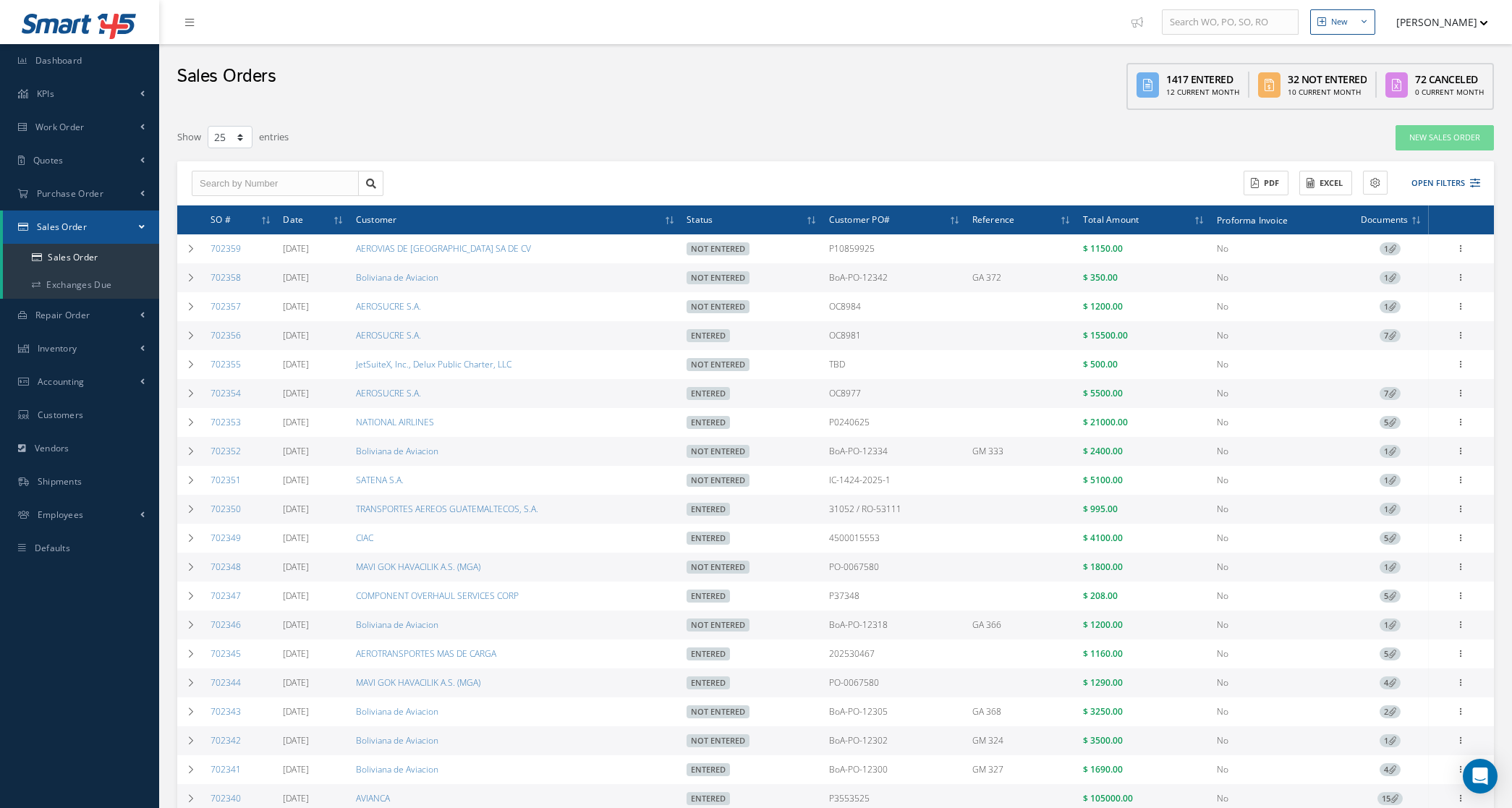
select select "25"
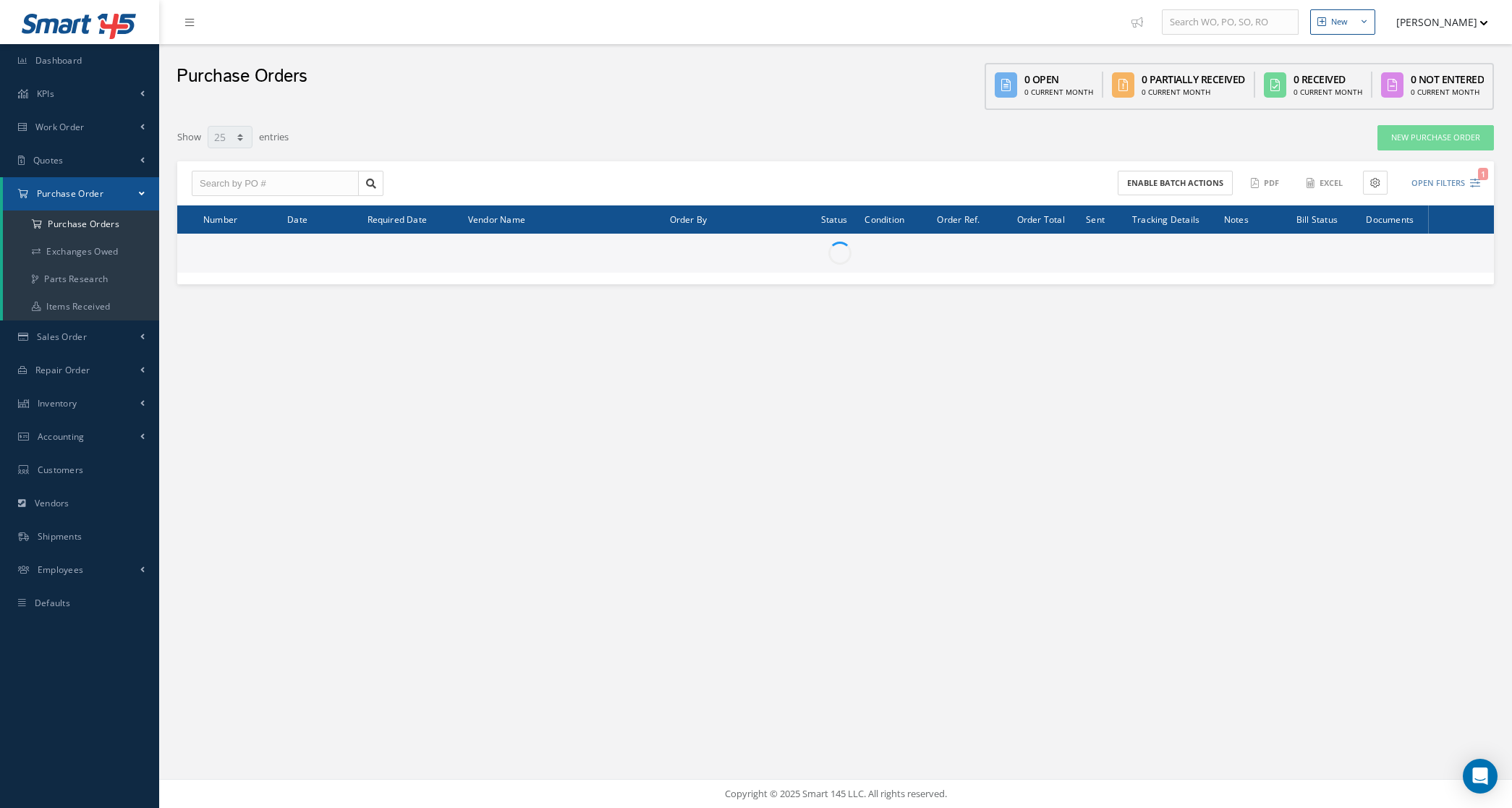
select select "25"
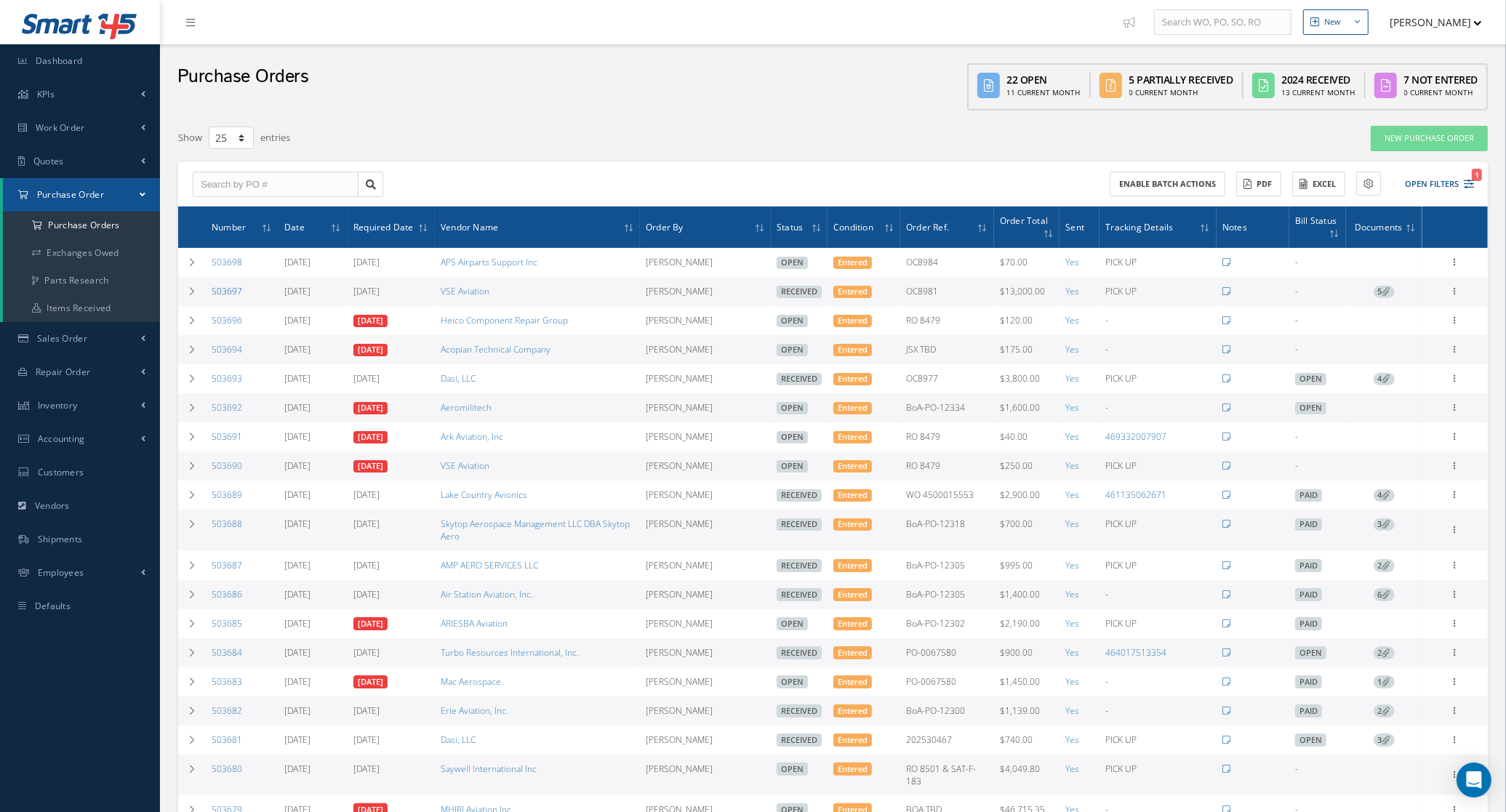
drag, startPoint x: 246, startPoint y: 296, endPoint x: 213, endPoint y: 294, distance: 33.1
click at [213, 294] on td "503697" at bounding box center [242, 292] width 73 height 29
copy link "503697"
click at [1380, 292] on span "5" at bounding box center [1384, 292] width 21 height 13
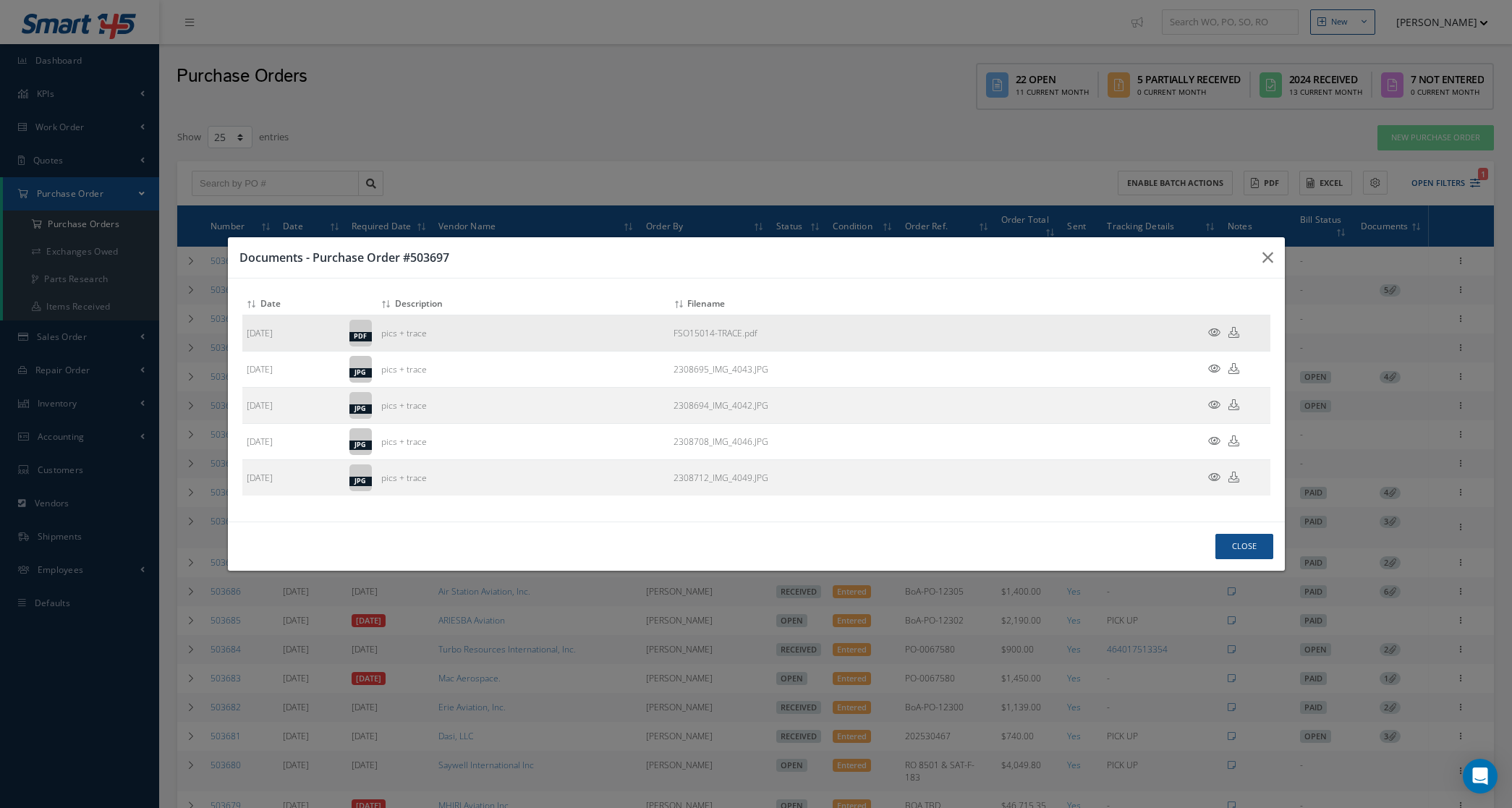
click at [1213, 329] on icon at bounding box center [1213, 333] width 13 height 11
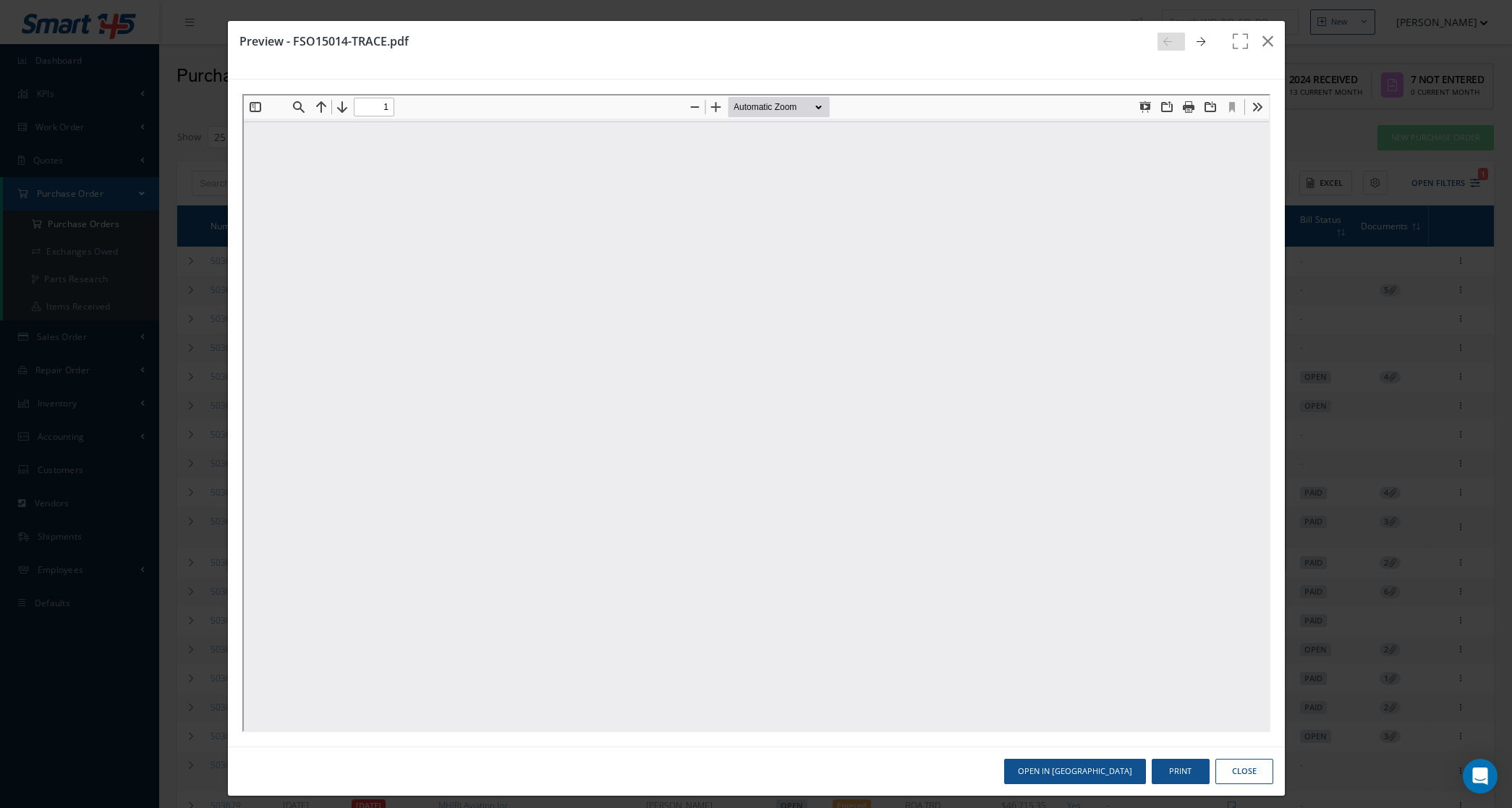
type input "0"
type input "1"
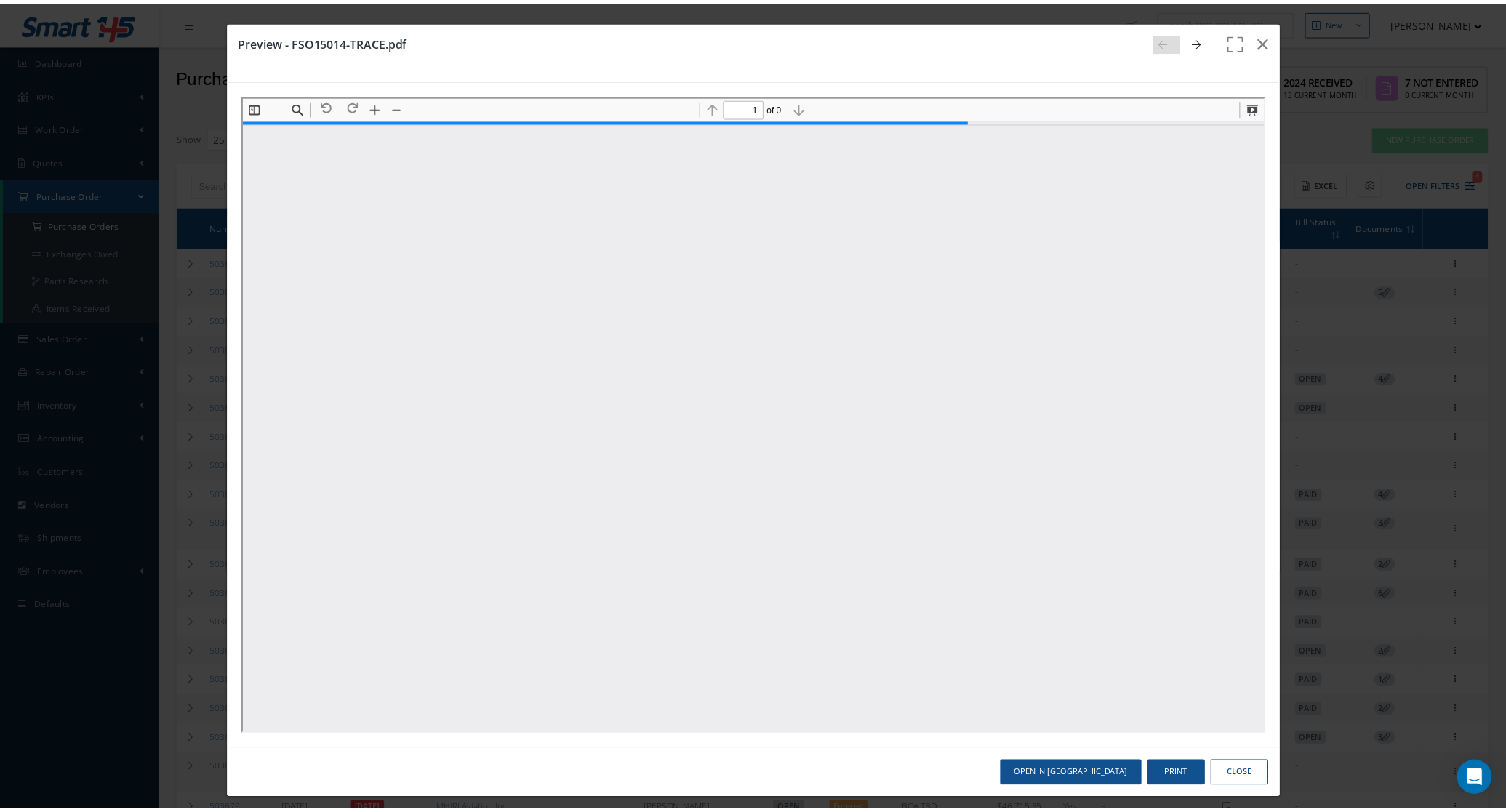
scroll to position [8, 0]
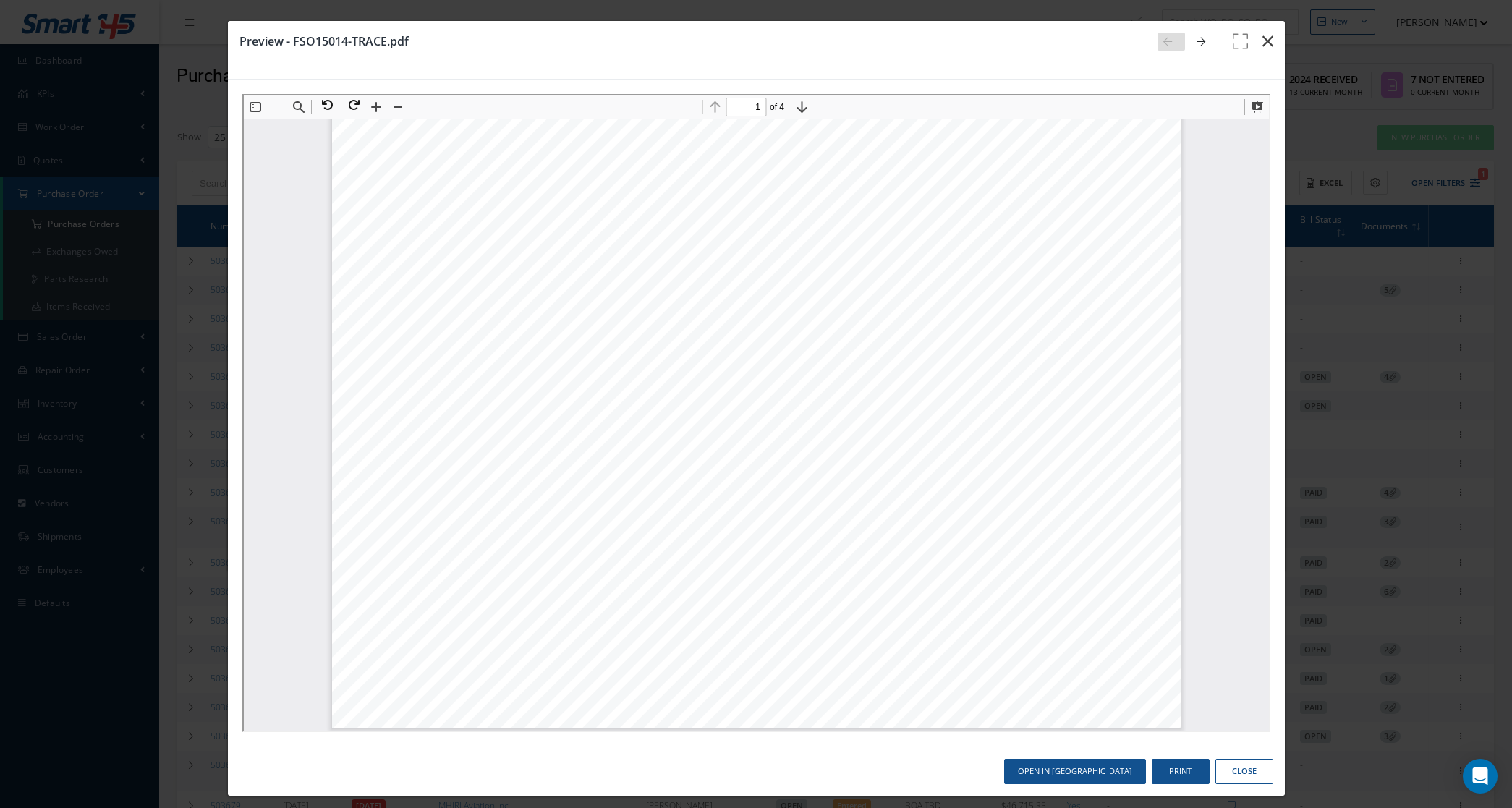
click at [1261, 41] on button "button" at bounding box center [1268, 41] width 34 height 41
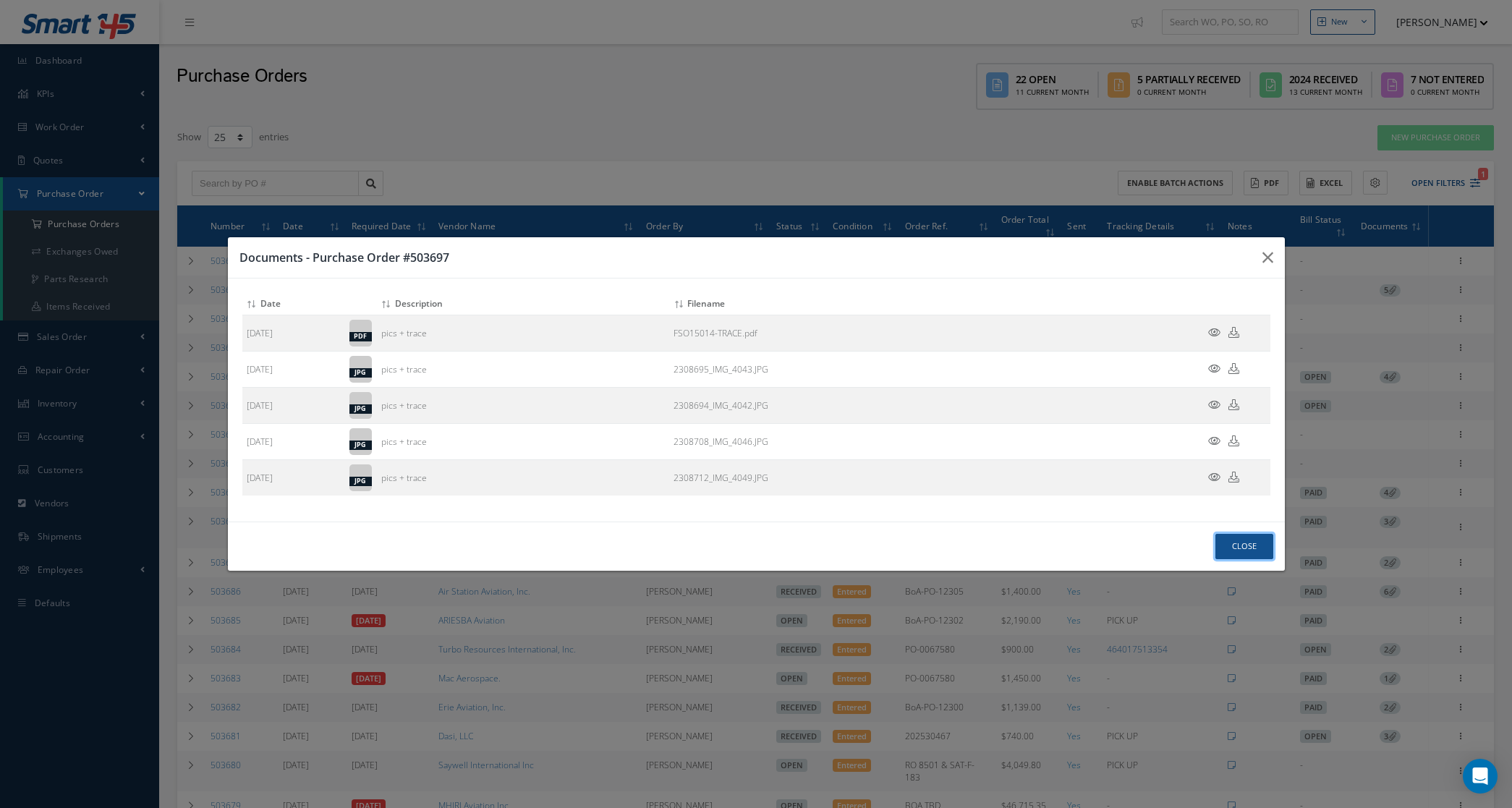
click at [1244, 540] on button "Close" at bounding box center [1244, 547] width 58 height 25
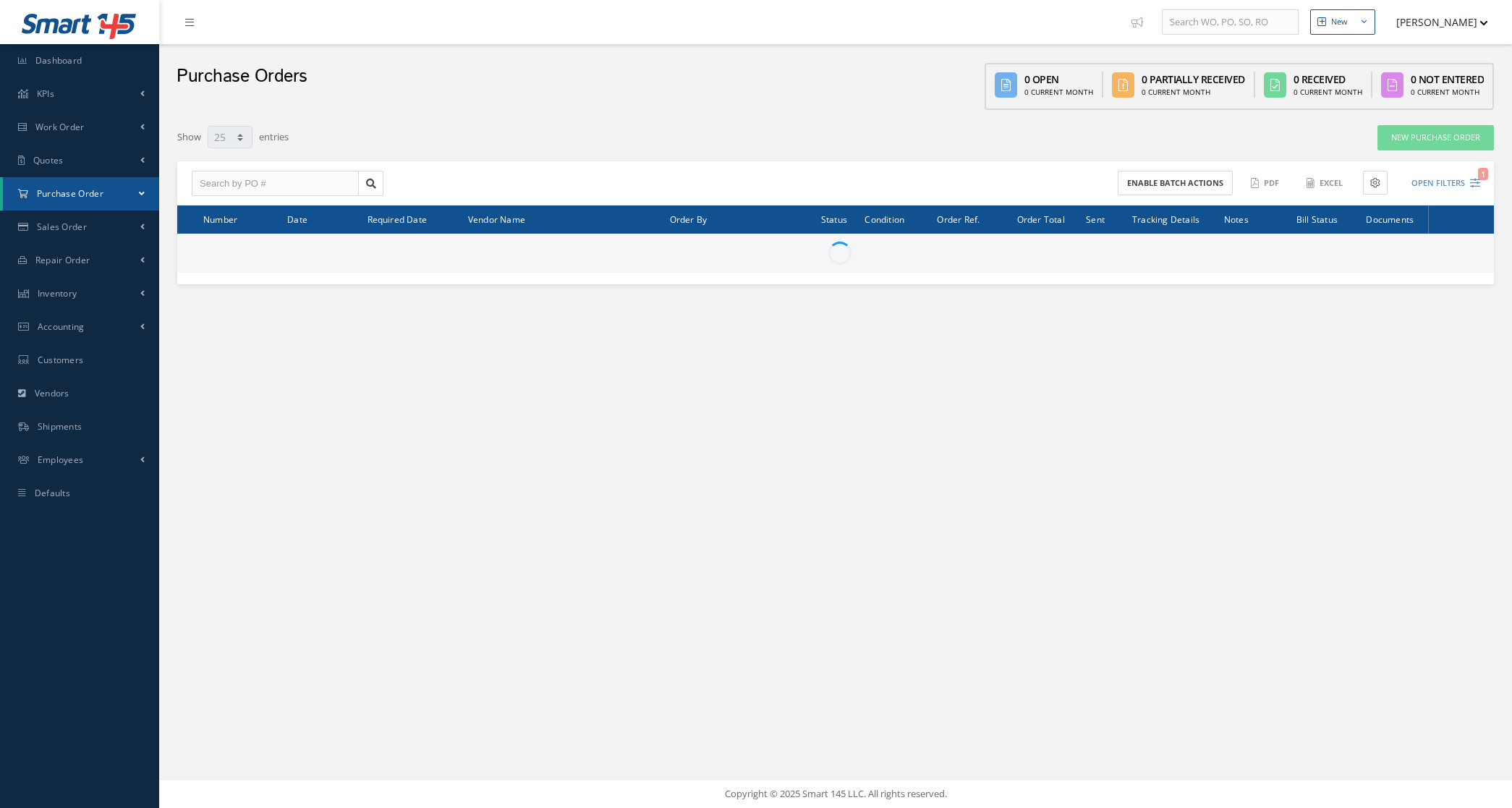
select select "25"
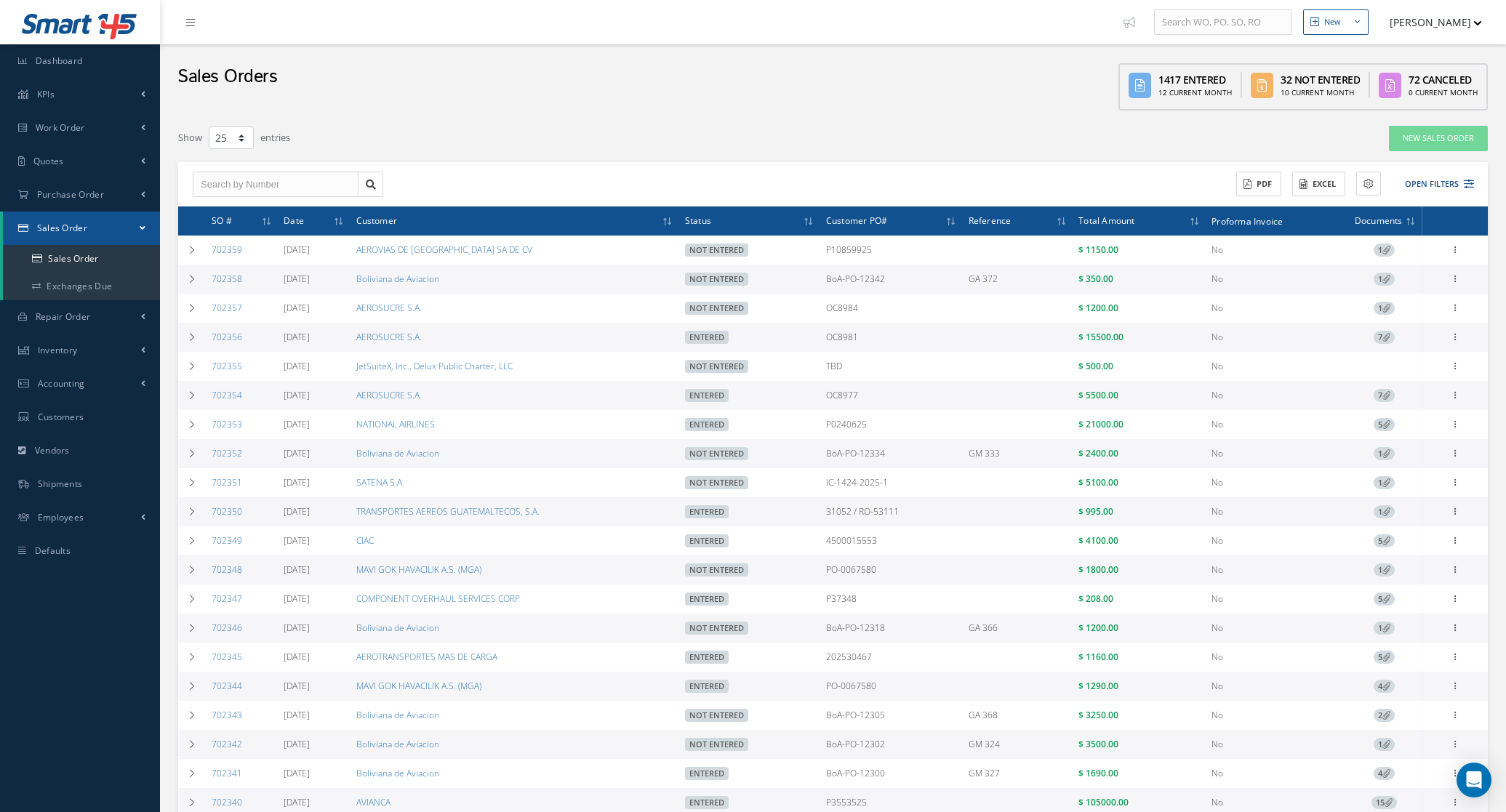
select select "25"
click at [1455, 179] on button "Open Filters" at bounding box center [1433, 185] width 82 height 24
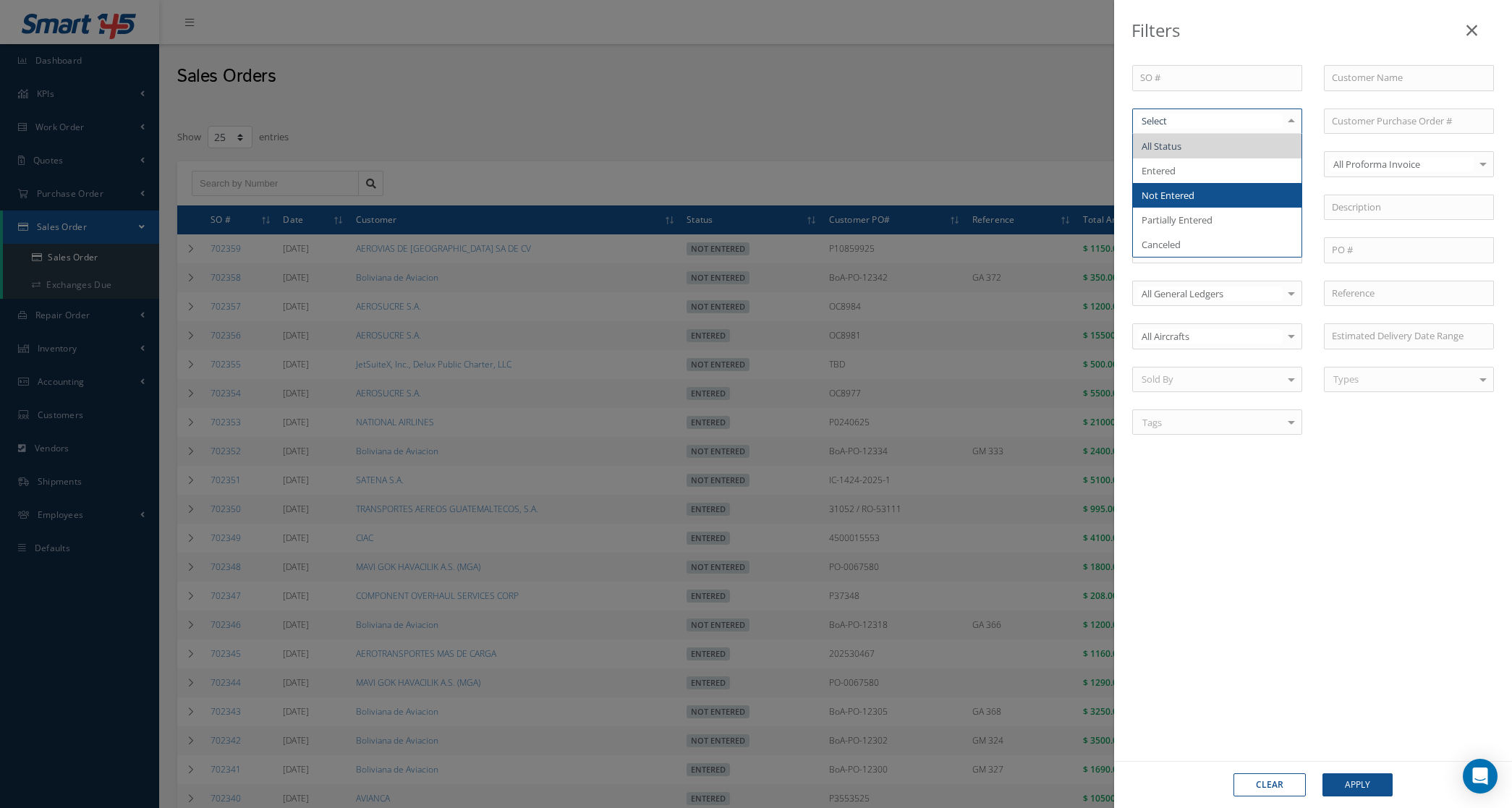
click at [1184, 198] on span "Not Entered" at bounding box center [1168, 195] width 52 height 13
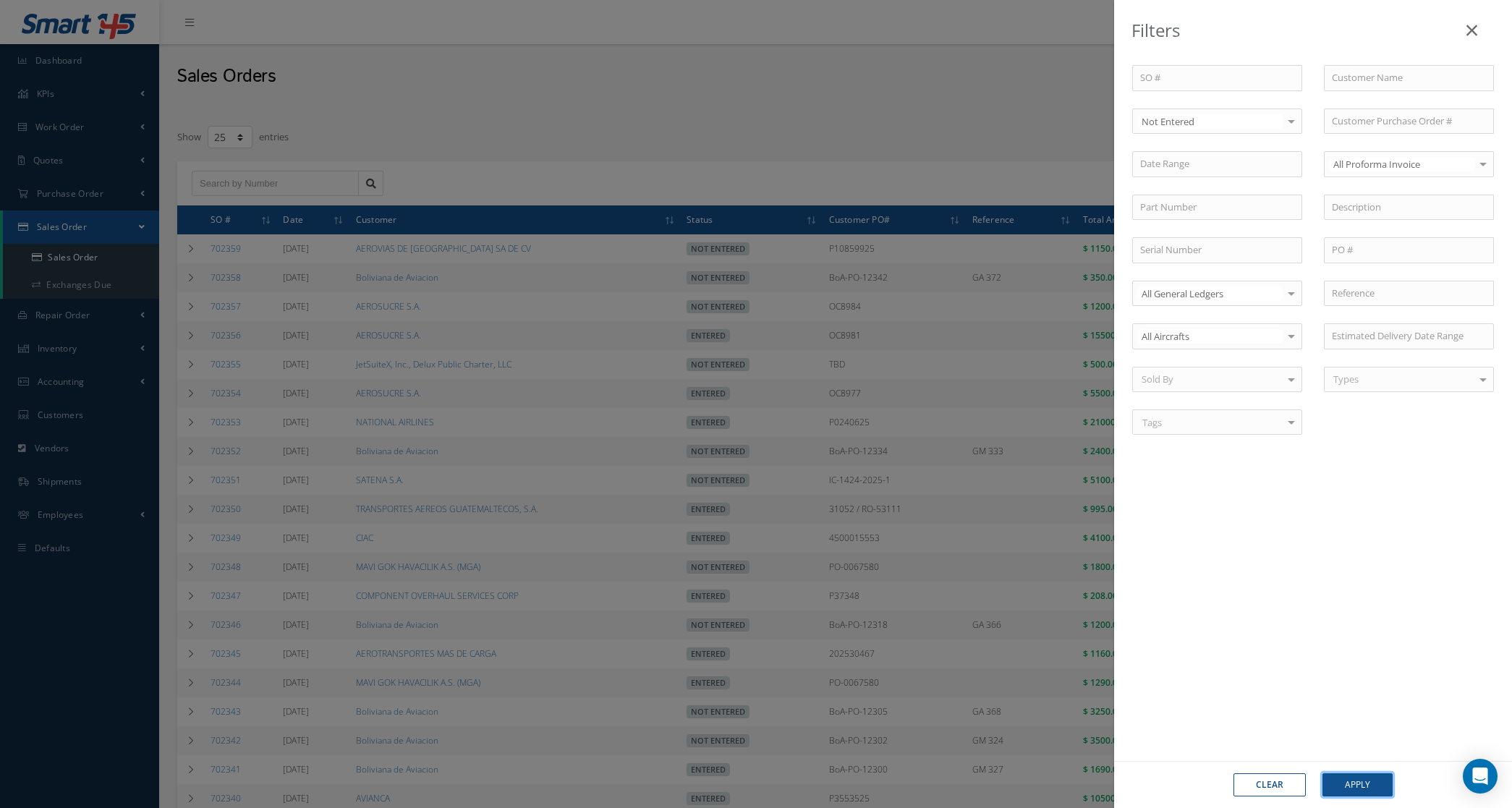
click at [1368, 786] on button "Apply" at bounding box center [1357, 784] width 70 height 23
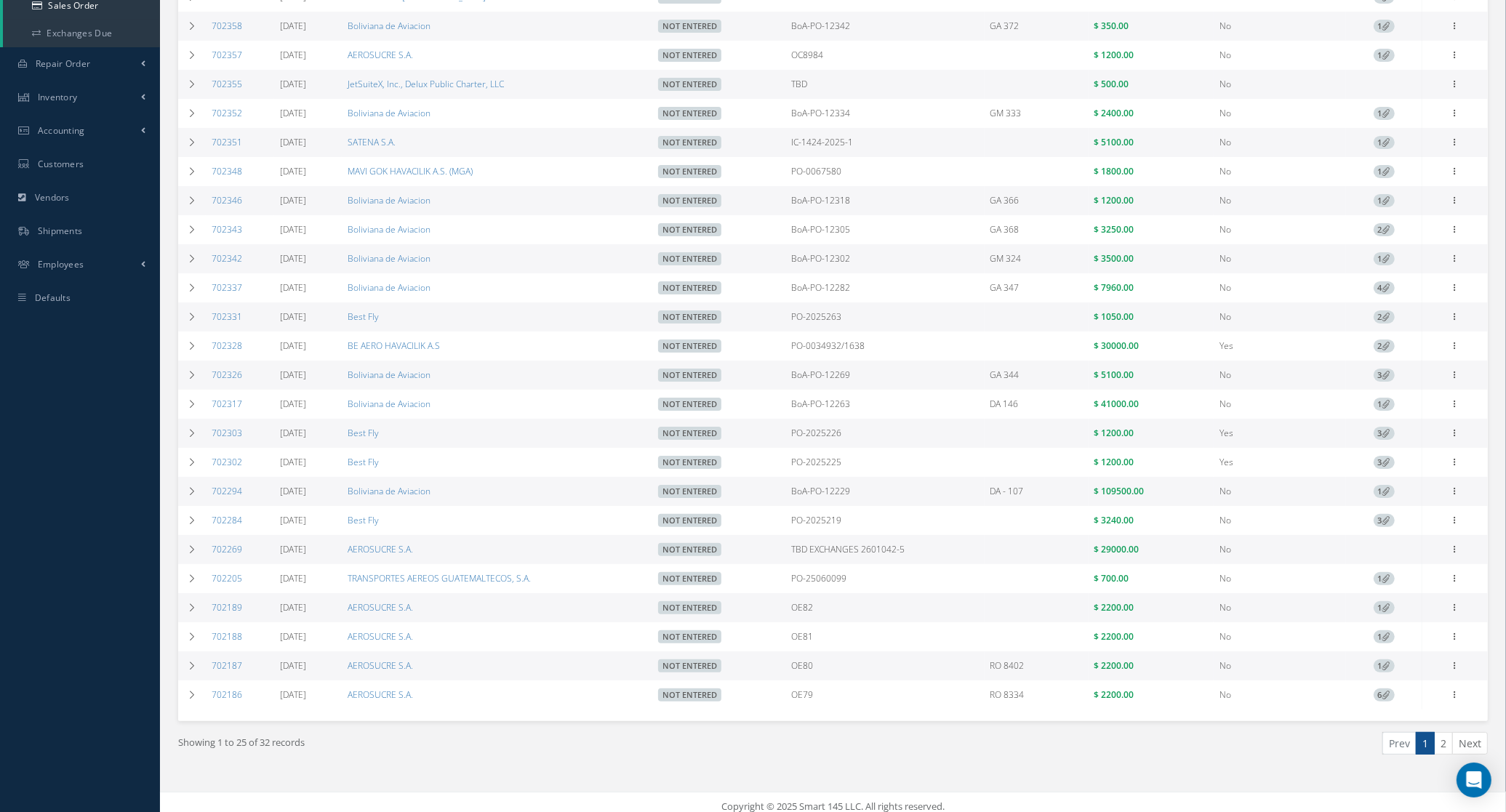
scroll to position [274, 0]
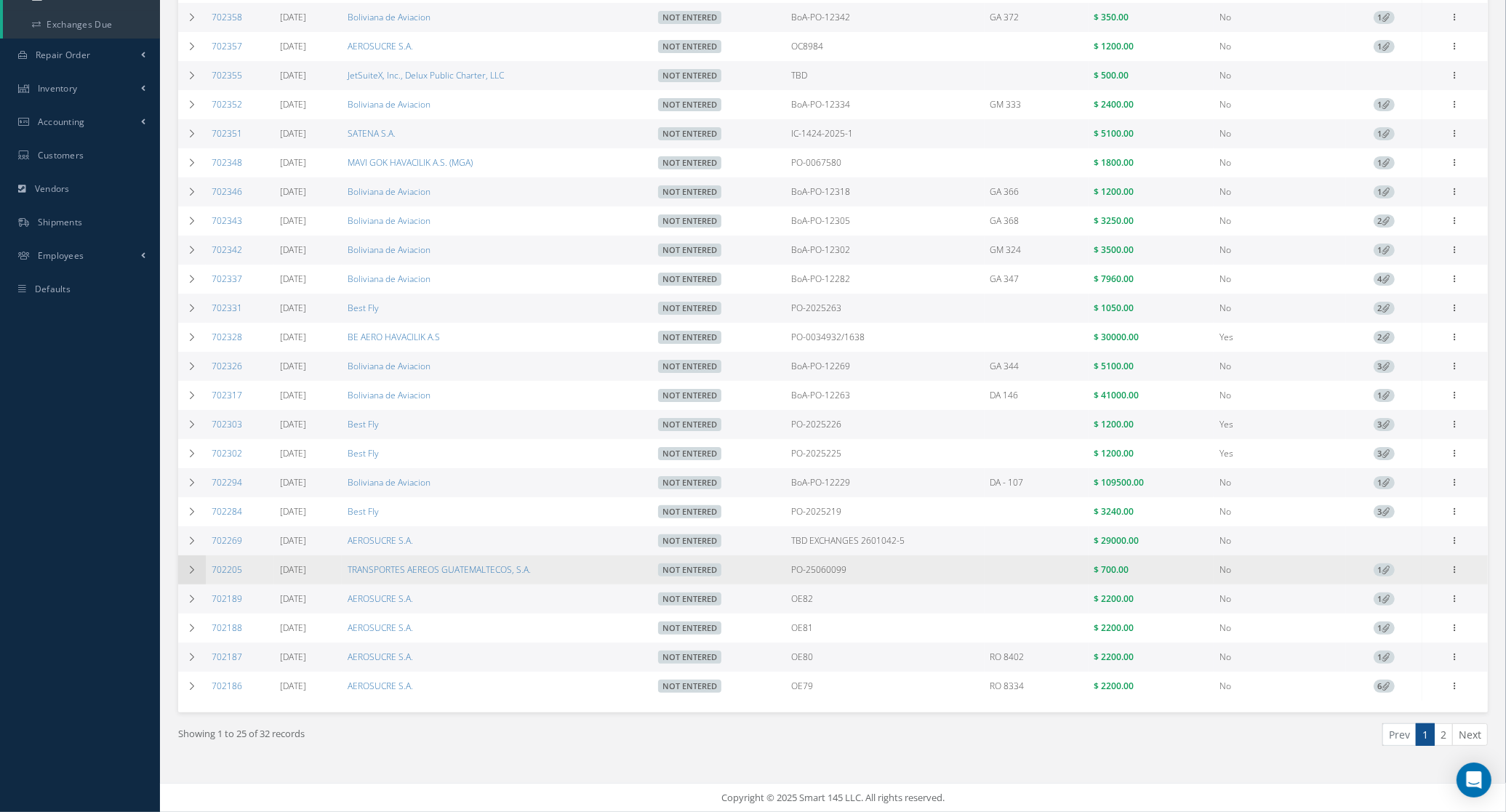
click at [188, 565] on icon at bounding box center [192, 570] width 10 height 9
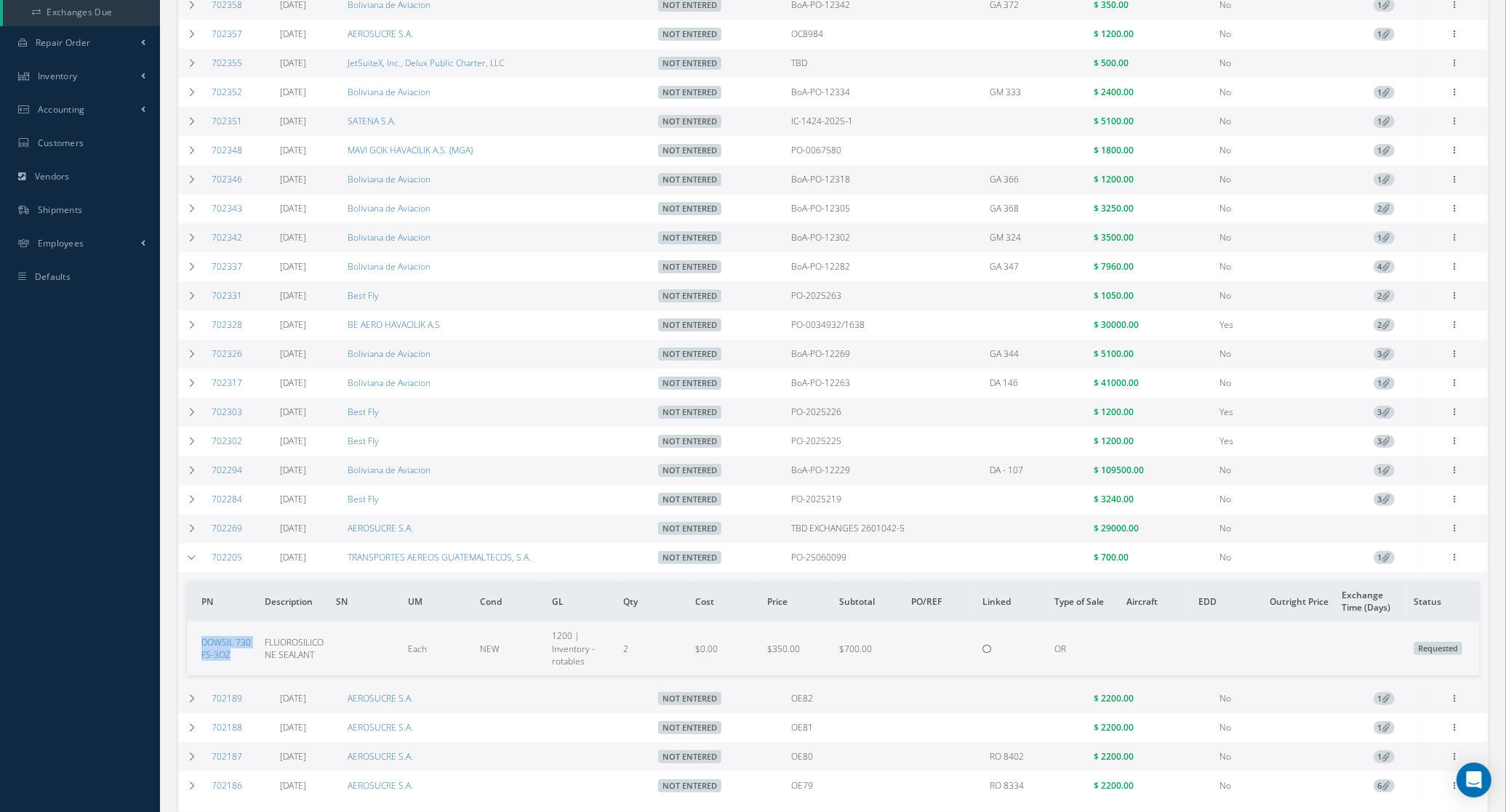
drag, startPoint x: 238, startPoint y: 663, endPoint x: 195, endPoint y: 648, distance: 45.5
click at [195, 648] on td "DOWSIL 730 FS-3OZ" at bounding box center [223, 648] width 72 height 53
copy link "DOWSIL 730 FS-3OZ"
